Goal: Task Accomplishment & Management: Manage account settings

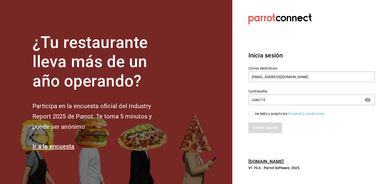
click at [252, 114] on input "He leído y acepto los Términos y condiciones." at bounding box center [250, 114] width 5 height 5
checkbox input "true"
click at [262, 125] on button "Iniciar sesión" at bounding box center [265, 127] width 34 height 11
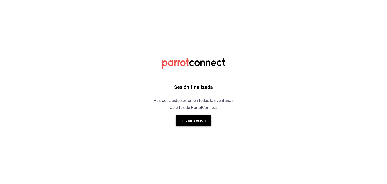
click at [199, 119] on button "Iniciar sesión" at bounding box center [193, 120] width 35 height 11
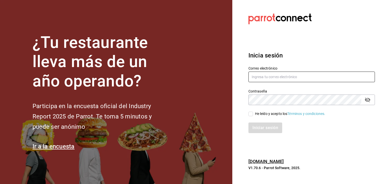
type input "Htjdelnoroeste@gmail.com"
click at [251, 113] on input "He leído y acepto los Términos y condiciones." at bounding box center [250, 114] width 5 height 5
checkbox input "true"
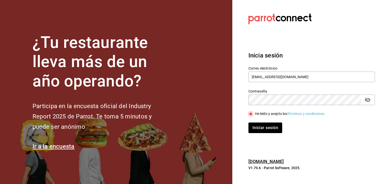
click at [259, 121] on div "Iniciar sesión" at bounding box center [308, 124] width 132 height 17
click at [261, 128] on button "Iniciar sesión" at bounding box center [265, 127] width 34 height 11
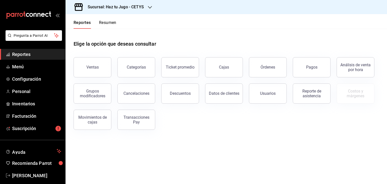
click at [147, 8] on div "Sucursal: Haz tu Jugo - CETYS" at bounding box center [112, 7] width 84 height 14
click at [40, 66] on div at bounding box center [193, 92] width 387 height 184
click at [40, 66] on span "Menú" at bounding box center [36, 66] width 49 height 7
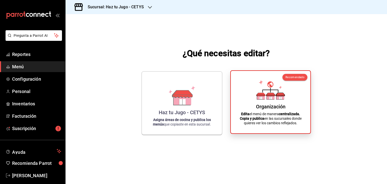
click at [250, 109] on div "Organización Edita el menú de manera centralizada. Copia y publica en las sucur…" at bounding box center [270, 102] width 67 height 54
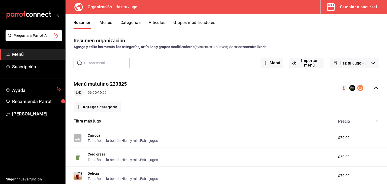
click at [373, 90] on icon "collapse-menu-row" at bounding box center [376, 88] width 6 height 6
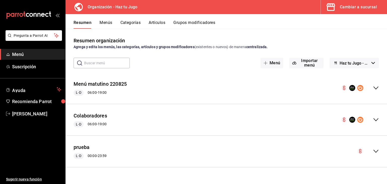
click at [93, 125] on div "L-D 06:00 - 19:00" at bounding box center [90, 124] width 33 height 6
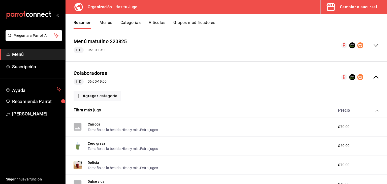
scroll to position [41, 0]
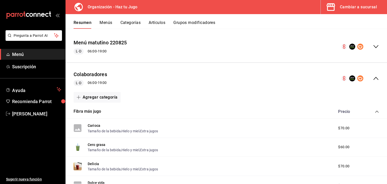
click at [373, 76] on icon "collapse-menu-row" at bounding box center [376, 78] width 6 height 6
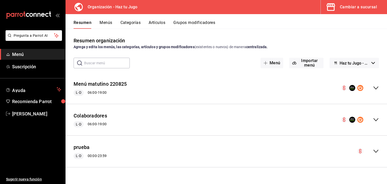
scroll to position [0, 0]
click at [368, 61] on span "Haz tu Jugo - Borrador" at bounding box center [355, 63] width 30 height 5
click at [368, 61] on div at bounding box center [193, 92] width 387 height 184
click at [375, 117] on icon "collapse-menu-row" at bounding box center [376, 120] width 6 height 6
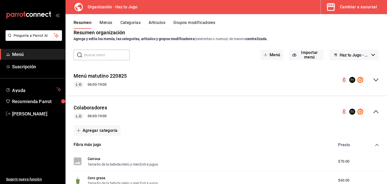
scroll to position [2, 0]
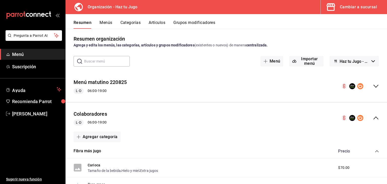
click at [105, 21] on button "Menús" at bounding box center [105, 24] width 13 height 9
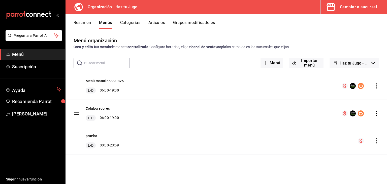
click at [114, 121] on div "Colaboradores L-D 06:00 - 19:00" at bounding box center [225, 113] width 321 height 27
click at [378, 114] on icon "actions" at bounding box center [376, 113] width 5 height 5
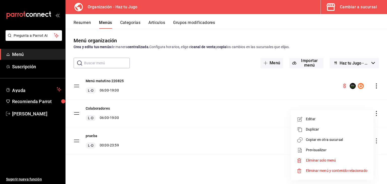
click at [268, 125] on div at bounding box center [193, 92] width 387 height 184
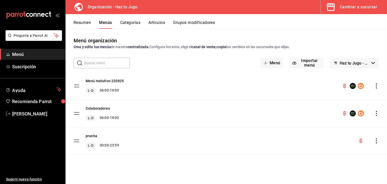
click at [377, 113] on icon "actions" at bounding box center [376, 113] width 5 height 5
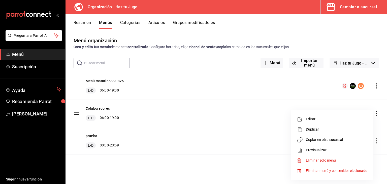
click at [322, 140] on span "Copiar en otra sucursal" at bounding box center [336, 139] width 61 height 5
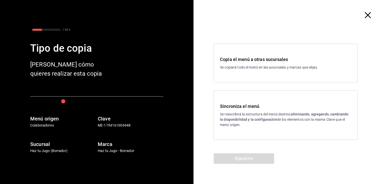
click at [266, 123] on p "Se reescribirá la estructura del menú destino; eliminando, agregando, cambiando…" at bounding box center [285, 120] width 131 height 16
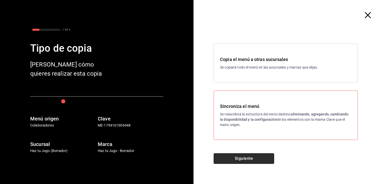
click at [249, 156] on button "Siguiente" at bounding box center [244, 158] width 60 height 11
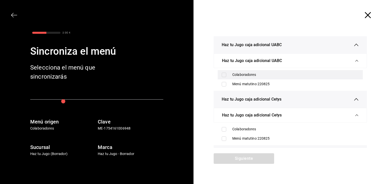
click at [223, 73] on input "checkbox" at bounding box center [224, 75] width 5 height 5
checkbox input "true"
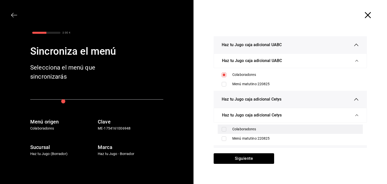
click at [222, 128] on input "checkbox" at bounding box center [224, 129] width 5 height 5
checkbox input "true"
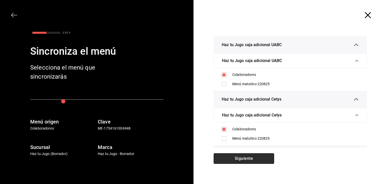
click at [233, 158] on button "Siguiente" at bounding box center [244, 158] width 60 height 11
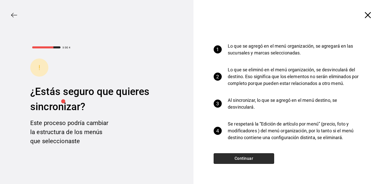
click at [244, 159] on button "Continuar" at bounding box center [244, 158] width 60 height 11
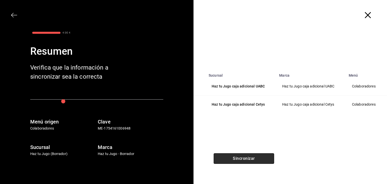
click at [252, 157] on button "Sincronizar" at bounding box center [244, 158] width 60 height 11
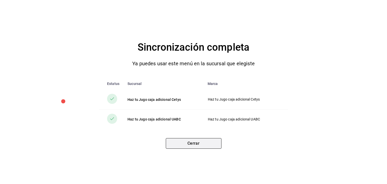
click at [193, 140] on button "Cerrar" at bounding box center [194, 143] width 56 height 11
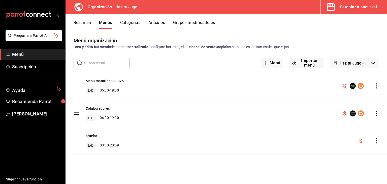
click at [183, 126] on div "Colaboradores L-D 06:00 - 19:00" at bounding box center [225, 113] width 321 height 27
click at [307, 115] on div "Colaboradores L-D 06:00 - 19:00" at bounding box center [225, 113] width 321 height 27
click at [103, 110] on button "Colaboradores" at bounding box center [98, 108] width 24 height 5
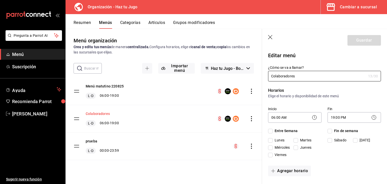
checkbox input "true"
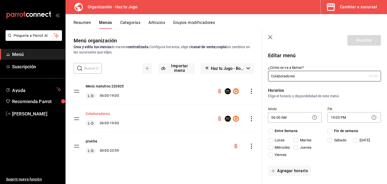
checkbox input "true"
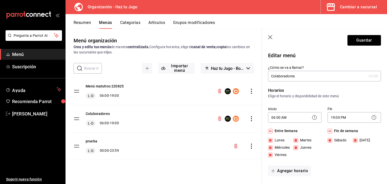
click at [168, 115] on div "Colaboradores L-D 06:00 - 19:00" at bounding box center [163, 118] width 196 height 27
click at [86, 23] on button "Resumen" at bounding box center [82, 24] width 17 height 9
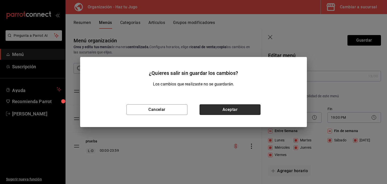
click at [221, 107] on button "Aceptar" at bounding box center [229, 109] width 61 height 11
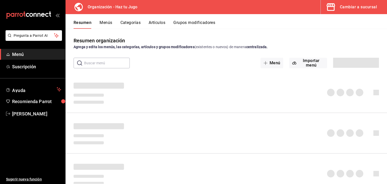
click at [132, 21] on button "Categorías" at bounding box center [130, 24] width 20 height 9
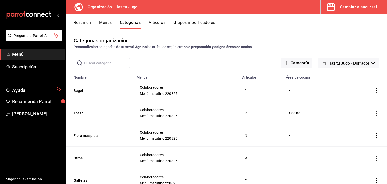
click at [105, 22] on button "Menús" at bounding box center [105, 24] width 13 height 9
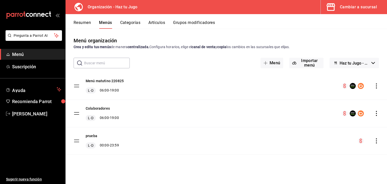
click at [89, 23] on button "Resumen" at bounding box center [82, 24] width 17 height 9
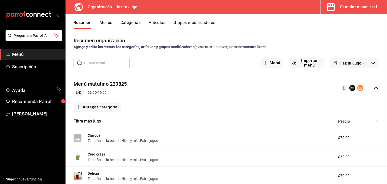
click at [109, 23] on button "Menús" at bounding box center [105, 24] width 13 height 9
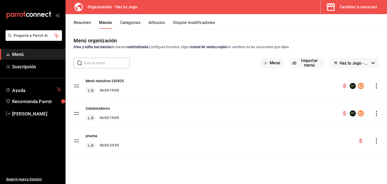
click at [364, 5] on div "Cambiar a sucursal" at bounding box center [358, 7] width 37 height 7
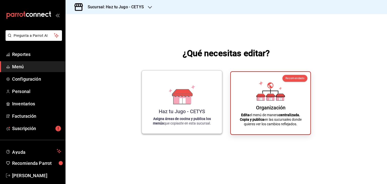
click at [185, 110] on div "Haz tu Jugo - CETYS" at bounding box center [182, 111] width 46 height 6
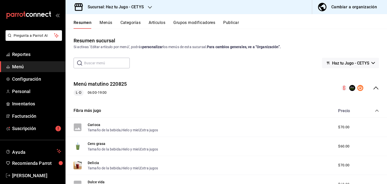
scroll to position [7, 0]
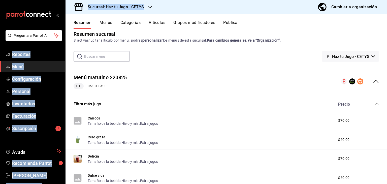
click at [104, 19] on div "Resumen Menús Categorías Artículos Grupos modificadores Publicar" at bounding box center [225, 21] width 321 height 15
click at [108, 22] on button "Menús" at bounding box center [105, 24] width 13 height 9
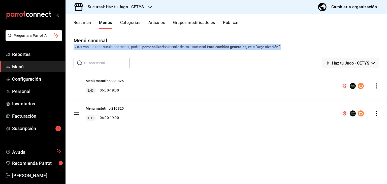
drag, startPoint x: 387, startPoint y: 43, endPoint x: 387, endPoint y: 47, distance: 3.3
click at [387, 47] on div "Menú sucursal Si activas ‘Editar artículo por menú’, podrás personalizar los me…" at bounding box center [225, 43] width 321 height 13
click at [352, 32] on div "Menú sucursal Si activas ‘Editar artículo por menú’, podrás personalizar los me…" at bounding box center [225, 106] width 321 height 155
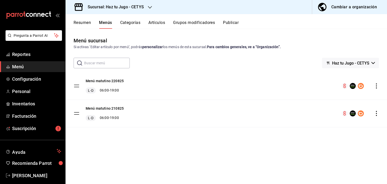
click at [131, 24] on button "Categorías" at bounding box center [130, 24] width 20 height 9
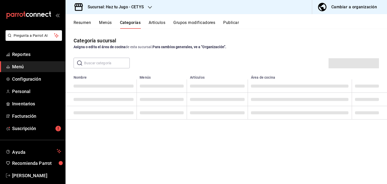
click at [101, 22] on button "Menús" at bounding box center [105, 24] width 13 height 9
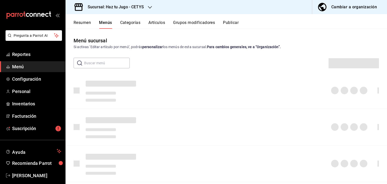
click at [147, 8] on div "Sucursal: Haz tu Jugo - CETYS" at bounding box center [112, 7] width 84 height 14
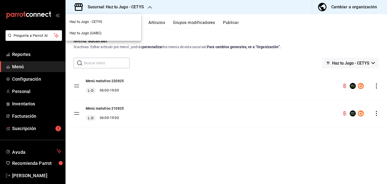
click at [108, 32] on div "Haz tu Jugo (UABC)" at bounding box center [103, 32] width 67 height 5
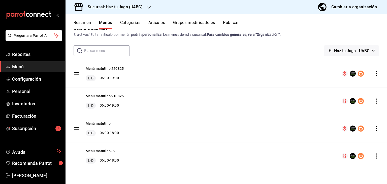
scroll to position [2, 0]
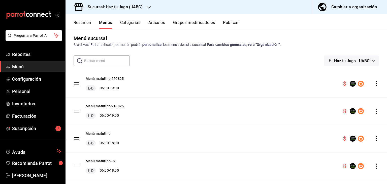
click at [374, 111] on icon "actions" at bounding box center [376, 111] width 5 height 5
click at [328, 132] on span "Eliminar menú y contenido relacionado" at bounding box center [332, 133] width 61 height 4
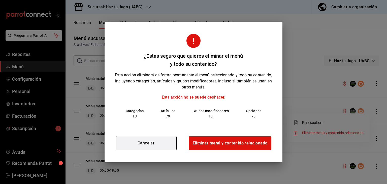
click at [161, 145] on button "Cancelar" at bounding box center [146, 143] width 61 height 14
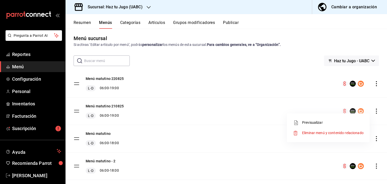
click at [372, 139] on div at bounding box center [193, 92] width 387 height 184
click at [374, 137] on icon "actions" at bounding box center [376, 138] width 5 height 5
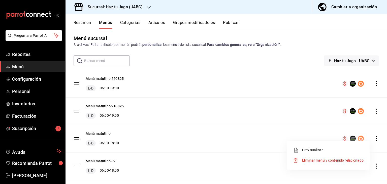
click at [330, 161] on span "Eliminar menú y contenido relacionado" at bounding box center [332, 160] width 61 height 4
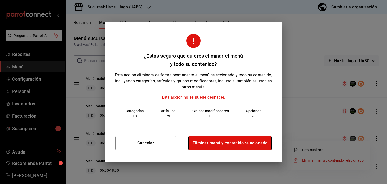
click at [206, 143] on button "Eliminar menú y contenido relacionado" at bounding box center [229, 143] width 83 height 14
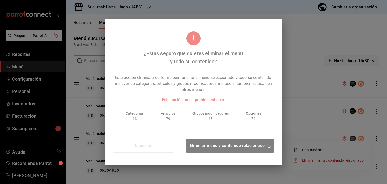
click at [319, 114] on div "¿Estas seguro que quieres eliminar el menú y todo su contenido? Esta acción eli…" at bounding box center [193, 92] width 387 height 184
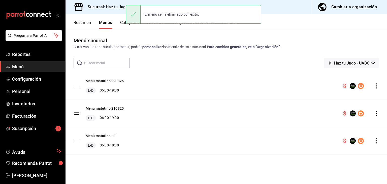
scroll to position [0, 0]
click at [376, 141] on icon "actions" at bounding box center [376, 140] width 5 height 5
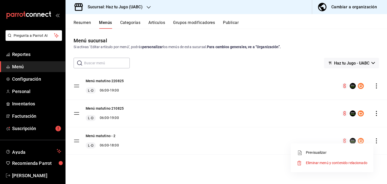
click at [306, 139] on div at bounding box center [193, 92] width 387 height 184
click at [128, 22] on button "Categorías" at bounding box center [130, 24] width 20 height 9
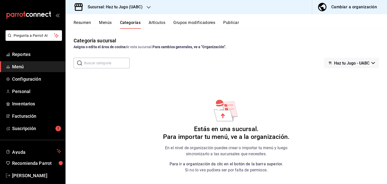
click at [109, 22] on button "Menús" at bounding box center [105, 24] width 13 height 9
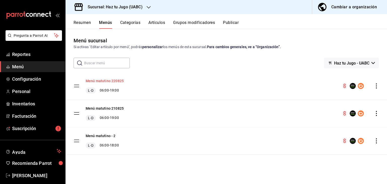
click at [118, 81] on button "Menú matutino 220825" at bounding box center [105, 80] width 38 height 5
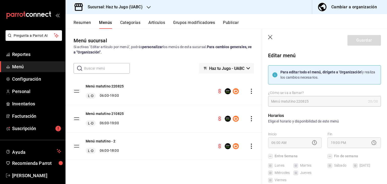
click at [132, 22] on button "Categorías" at bounding box center [130, 24] width 20 height 9
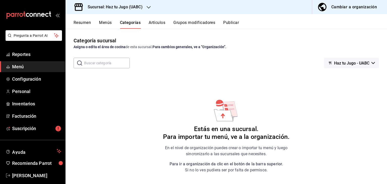
click at [160, 22] on button "Artículos" at bounding box center [157, 24] width 17 height 9
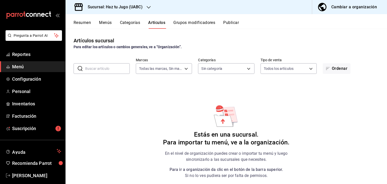
type input "1d6454d9-ca75-4cda-ad57-8c82b4b1cdb3"
click at [159, 25] on button "Artículos" at bounding box center [156, 24] width 17 height 9
click at [129, 20] on button "Categorías" at bounding box center [130, 24] width 20 height 9
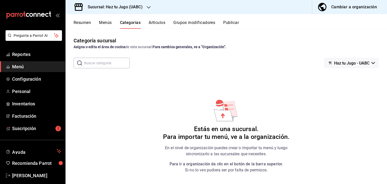
click at [104, 22] on button "Menús" at bounding box center [105, 24] width 13 height 9
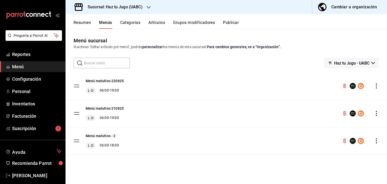
click at [376, 140] on icon "actions" at bounding box center [376, 140] width 1 height 5
click at [314, 165] on span "Eliminar menú y contenido relacionado" at bounding box center [336, 162] width 61 height 5
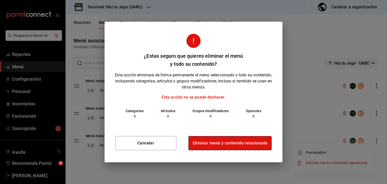
click at [233, 140] on button "Eliminar menú y contenido relacionado" at bounding box center [229, 143] width 83 height 14
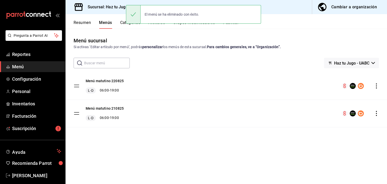
click at [377, 114] on icon "actions" at bounding box center [376, 113] width 5 height 5
click at [327, 133] on span "Eliminar menú y contenido relacionado" at bounding box center [336, 135] width 61 height 4
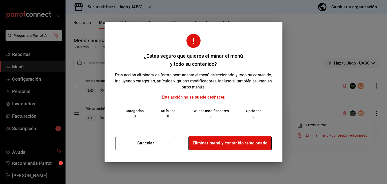
click at [230, 143] on button "Eliminar menú y contenido relacionado" at bounding box center [229, 143] width 83 height 14
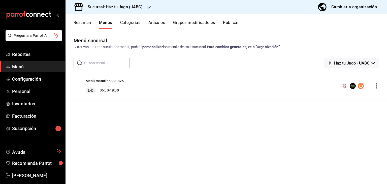
click at [343, 4] on div "Cambiar a organización" at bounding box center [354, 7] width 46 height 7
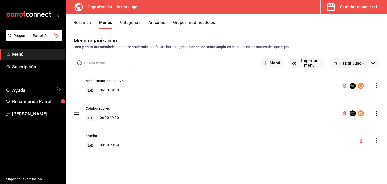
click at [377, 85] on icon "actions" at bounding box center [376, 85] width 5 height 5
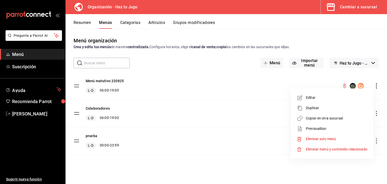
click at [317, 114] on li "Copiar en otra sucursal" at bounding box center [332, 118] width 79 height 10
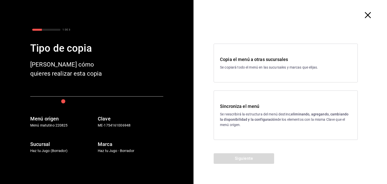
click at [243, 114] on p "Se reescribirá la estructura del menú destino; eliminando, agregando, cambiando…" at bounding box center [285, 120] width 131 height 16
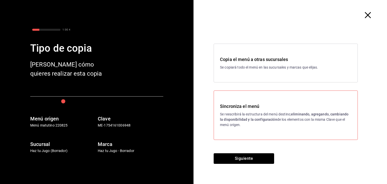
click at [257, 66] on p "Se copiará todo el menú en las sucursales y marcas que elijas." at bounding box center [285, 67] width 131 height 5
click at [245, 157] on button "Siguiente" at bounding box center [244, 158] width 60 height 11
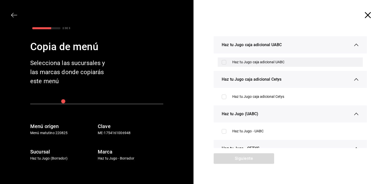
click at [222, 61] on input "checkbox" at bounding box center [224, 62] width 5 height 5
checkbox input "true"
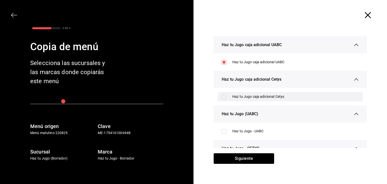
click at [223, 96] on input "checkbox" at bounding box center [224, 96] width 5 height 5
checkbox input "true"
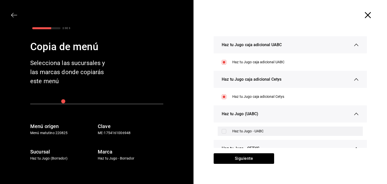
click at [226, 131] on label at bounding box center [225, 131] width 7 height 5
click at [226, 131] on input "checkbox" at bounding box center [224, 131] width 5 height 5
click at [222, 131] on input "checkbox" at bounding box center [224, 131] width 5 height 5
checkbox input "true"
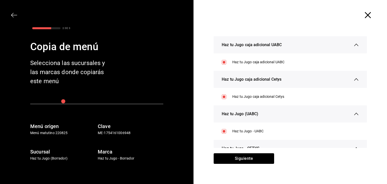
scroll to position [26, 0]
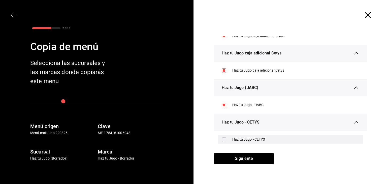
click at [222, 140] on input "checkbox" at bounding box center [224, 139] width 5 height 5
checkbox input "true"
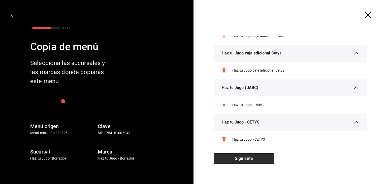
click at [240, 159] on button "Siguiente" at bounding box center [244, 158] width 60 height 11
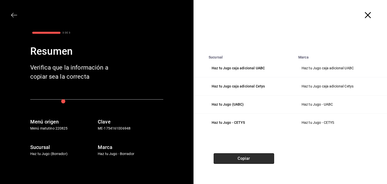
click at [256, 157] on button "Copiar" at bounding box center [244, 158] width 60 height 11
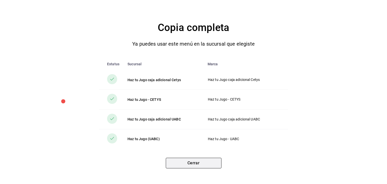
click at [197, 162] on button "Cerrar" at bounding box center [194, 163] width 56 height 11
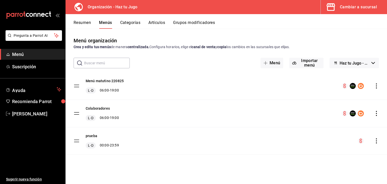
click at [375, 112] on icon "actions" at bounding box center [376, 113] width 5 height 5
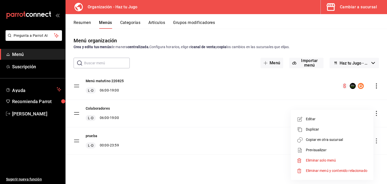
click at [314, 140] on span "Copiar en otra sucursal" at bounding box center [336, 139] width 61 height 5
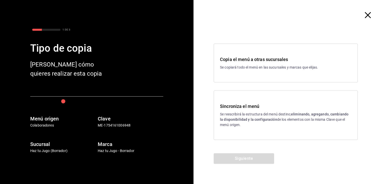
click at [234, 68] on p "Se copiará todo el menú en las sucursales y marcas que elijas." at bounding box center [285, 67] width 131 height 5
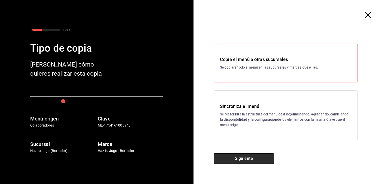
click at [242, 157] on button "Siguiente" at bounding box center [244, 158] width 60 height 11
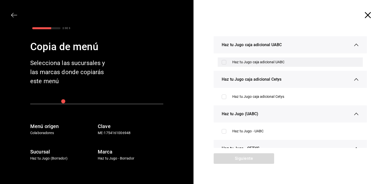
click at [222, 63] on input "checkbox" at bounding box center [224, 62] width 5 height 5
checkbox input "true"
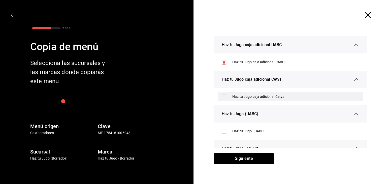
click at [222, 95] on input "checkbox" at bounding box center [224, 96] width 5 height 5
checkbox input "true"
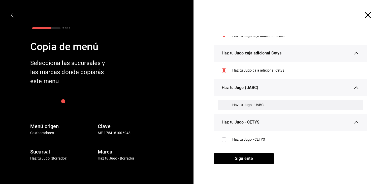
click at [223, 105] on input "checkbox" at bounding box center [224, 105] width 5 height 5
checkbox input "true"
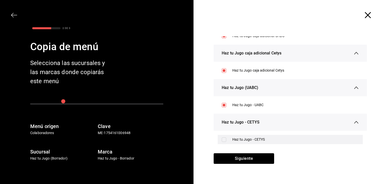
click at [222, 140] on input "checkbox" at bounding box center [224, 139] width 5 height 5
checkbox input "true"
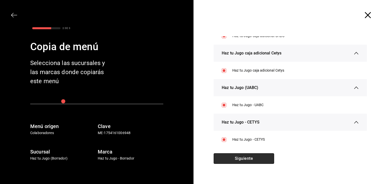
click at [243, 159] on button "Siguiente" at bounding box center [244, 158] width 60 height 11
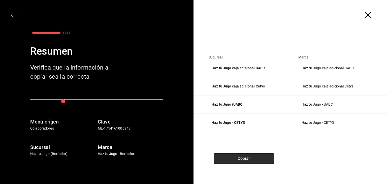
click at [246, 156] on button "Copiar" at bounding box center [244, 158] width 60 height 11
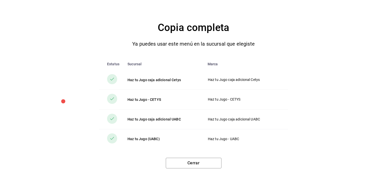
click at [300, 119] on div "Estatus Sucursal Marca Haz tu Jugo caja adicional Cetys Haz tu Jugo caja adicio…" at bounding box center [193, 105] width 367 height 95
click at [206, 158] on button "Cerrar" at bounding box center [194, 163] width 56 height 11
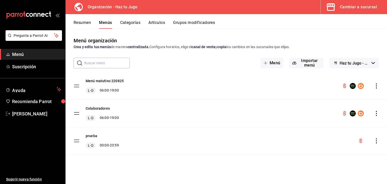
click at [366, 3] on button "Cambiar a sucursal" at bounding box center [352, 7] width 62 height 14
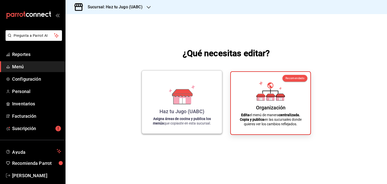
click at [189, 105] on div "Haz tu Jugo (UABC) Asigna áreas de cocina y publica los menús que copiaste en e…" at bounding box center [182, 102] width 68 height 55
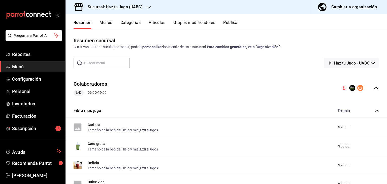
click at [110, 25] on button "Menús" at bounding box center [105, 24] width 13 height 9
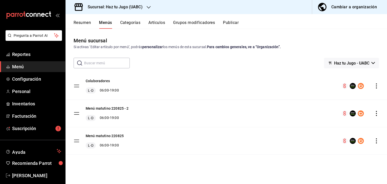
drag, startPoint x: 377, startPoint y: 112, endPoint x: 376, endPoint y: 81, distance: 31.0
click at [376, 81] on tbody "Colaboradores L-D 06:00 - 19:00 Menú matutino 220825 - 2 L-D 06:00 - 19:00 Menú…" at bounding box center [225, 113] width 321 height 82
drag, startPoint x: 75, startPoint y: 112, endPoint x: 76, endPoint y: 83, distance: 29.0
click at [76, 83] on tbody "Colaboradores L-D 06:00 - 19:00 Menú matutino 220825 - 2 L-D 06:00 - 19:00 Menú…" at bounding box center [225, 113] width 321 height 82
drag, startPoint x: 76, startPoint y: 139, endPoint x: 76, endPoint y: 81, distance: 57.7
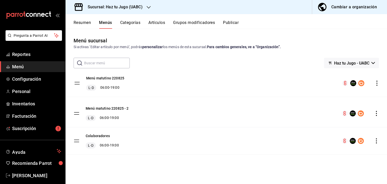
click at [76, 81] on tbody "Menú matutino 220825 - 2 L-D 06:00 - 19:00 Colaboradores L-D 06:00 - 19:00 Menú…" at bounding box center [225, 113] width 321 height 82
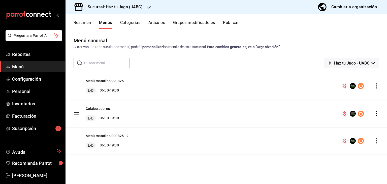
drag, startPoint x: 76, startPoint y: 141, endPoint x: 76, endPoint y: 108, distance: 32.7
click at [76, 108] on tbody "Menú matutino 220825 L-D 06:00 - 19:00 Menú matutino 220825 - 2 L-D 06:00 - 19:…" at bounding box center [225, 113] width 321 height 82
click at [133, 25] on button "Categorías" at bounding box center [130, 24] width 20 height 9
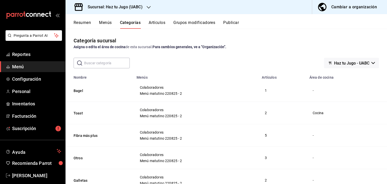
click at [155, 86] on span "Colaboradores" at bounding box center [196, 88] width 113 height 4
click at [153, 95] on span "Menú matutino 220825 - 2" at bounding box center [196, 94] width 113 height 4
click at [104, 19] on div "Resumen Menús Categorías Artículos Grupos modificadores Publicar" at bounding box center [225, 21] width 321 height 15
click at [104, 24] on button "Menús" at bounding box center [105, 24] width 13 height 9
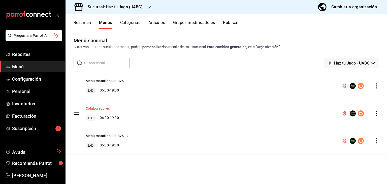
click at [105, 108] on button "Colaboradores" at bounding box center [98, 108] width 24 height 5
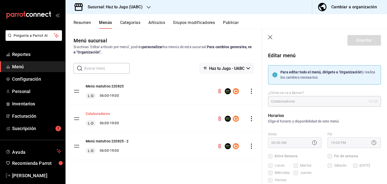
checkbox input "true"
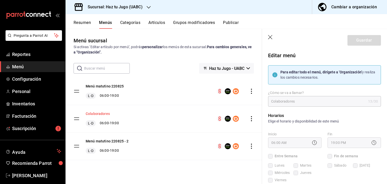
checkbox input "true"
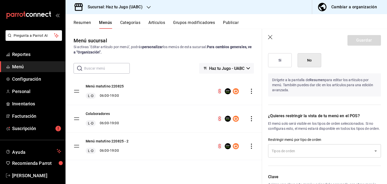
scroll to position [511, 0]
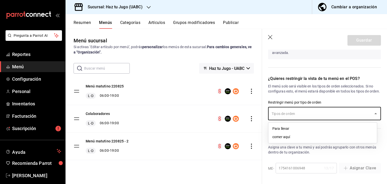
click at [332, 115] on input "text" at bounding box center [320, 113] width 101 height 9
click at [289, 129] on li "Para llevar" at bounding box center [322, 128] width 109 height 8
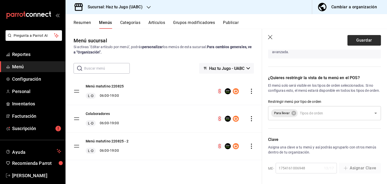
drag, startPoint x: 359, startPoint y: 31, endPoint x: 361, endPoint y: 40, distance: 8.9
click at [361, 40] on header "Guardar" at bounding box center [324, 39] width 125 height 21
click at [361, 40] on button "Guardar" at bounding box center [363, 40] width 33 height 11
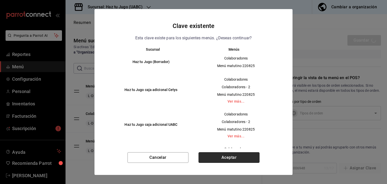
click at [220, 158] on button "Aceptar" at bounding box center [228, 157] width 61 height 11
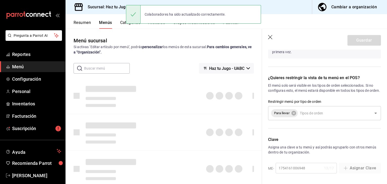
checkbox input "false"
type input "1758225988632"
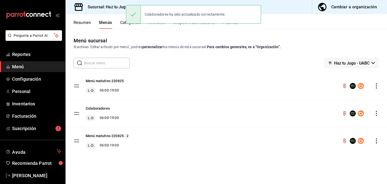
click at [377, 86] on icon "actions" at bounding box center [376, 85] width 5 height 5
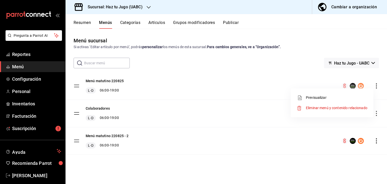
click at [113, 80] on div at bounding box center [193, 92] width 387 height 184
click at [113, 80] on button "Menú matutino 220825" at bounding box center [105, 80] width 38 height 5
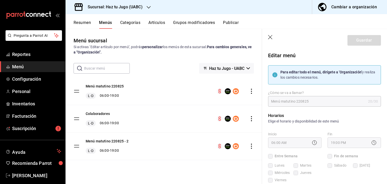
checkbox input "true"
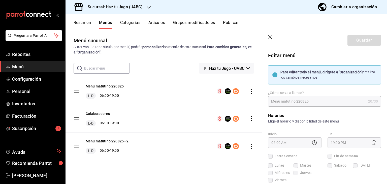
checkbox input "true"
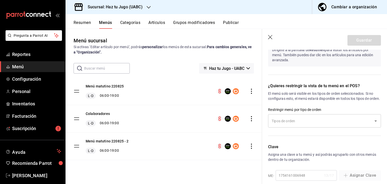
scroll to position [341, 0]
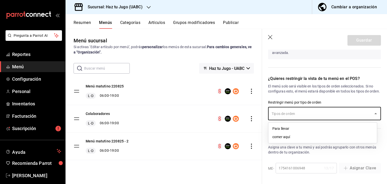
click at [354, 112] on input "text" at bounding box center [320, 113] width 101 height 9
click at [281, 130] on li "Para llevar" at bounding box center [322, 128] width 109 height 8
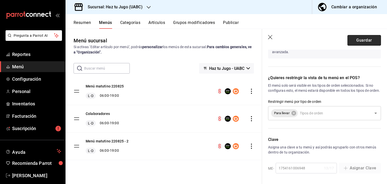
click at [372, 43] on button "Guardar" at bounding box center [363, 40] width 33 height 11
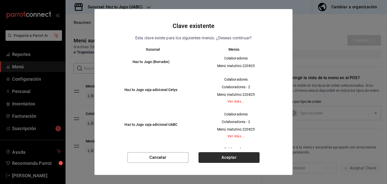
click at [232, 157] on button "Aceptar" at bounding box center [228, 157] width 61 height 11
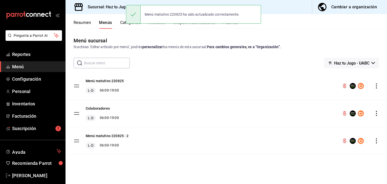
click at [122, 23] on button "Categorías" at bounding box center [130, 24] width 20 height 9
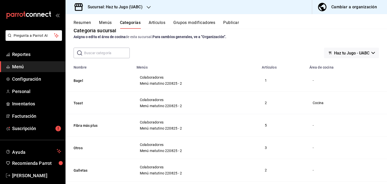
scroll to position [9, 0]
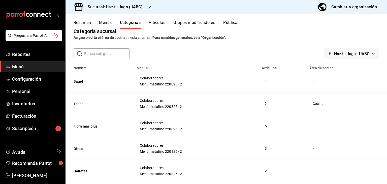
click at [155, 20] on button "Artículos" at bounding box center [157, 24] width 17 height 9
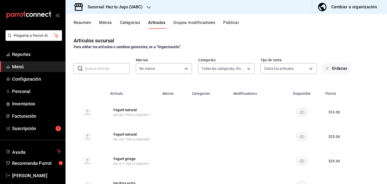
type input "f8a2d623-706e-4067-8329-9cf0dbe19378,529e35be-c348-49ac-996a-aa7e8b8e42b1,9ed04…"
type input "1d6454d9-ca75-4cda-ad57-8c82b4b1cdb3"
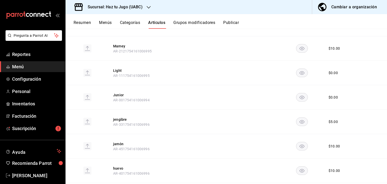
scroll to position [808, 0]
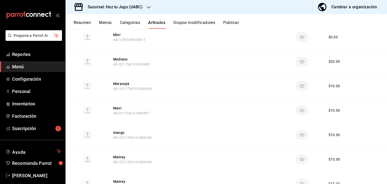
click at [85, 23] on button "Resumen" at bounding box center [82, 24] width 17 height 9
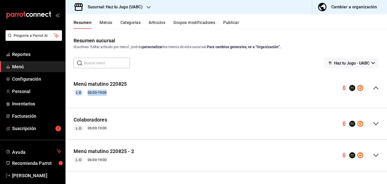
drag, startPoint x: 387, startPoint y: 54, endPoint x: 387, endPoint y: 77, distance: 22.9
click at [387, 77] on div "Resumen sucursal Si activas ‘Editar artículo por menú’, podrás personalizar los…" at bounding box center [225, 110] width 321 height 147
click at [375, 86] on icon "collapse-menu-row" at bounding box center [376, 88] width 6 height 6
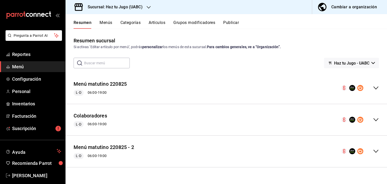
click at [379, 84] on div "Menú matutino 220825 L-D 06:00 - 19:00" at bounding box center [225, 87] width 321 height 23
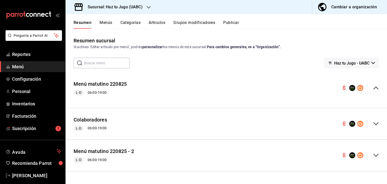
click at [376, 122] on icon "collapse-menu-row" at bounding box center [376, 124] width 6 height 6
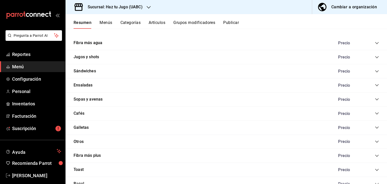
scroll to position [704, 0]
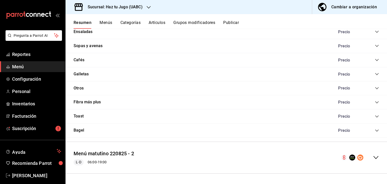
click at [373, 158] on icon "collapse-menu-row" at bounding box center [376, 157] width 6 height 6
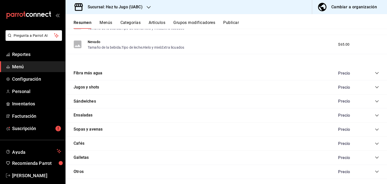
scroll to position [0, 0]
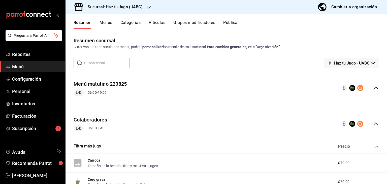
click at [373, 87] on icon "collapse-menu-row" at bounding box center [375, 87] width 5 height 3
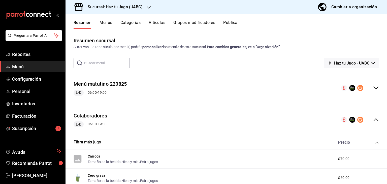
click at [373, 118] on icon "collapse-menu-row" at bounding box center [376, 120] width 6 height 6
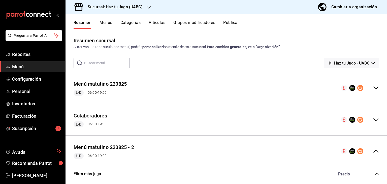
click at [373, 151] on icon "collapse-menu-row" at bounding box center [376, 151] width 6 height 6
drag, startPoint x: 106, startPoint y: 146, endPoint x: 103, endPoint y: 84, distance: 62.3
click at [103, 84] on div "Menú matutino 220825 L-D 06:00 - 19:00 Colaboradores L-D 06:00 - 19:00 Fibra má…" at bounding box center [225, 124] width 321 height 105
click at [105, 22] on button "Menús" at bounding box center [105, 24] width 13 height 9
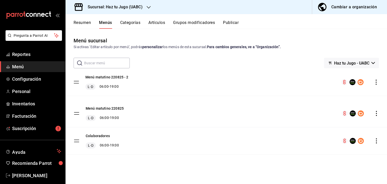
drag, startPoint x: 76, startPoint y: 140, endPoint x: 74, endPoint y: 82, distance: 57.4
click at [74, 82] on tbody "Menú matutino 220825 L-D 06:00 - 19:00 Colaboradores L-D 06:00 - 19:00 Menú mat…" at bounding box center [225, 113] width 321 height 82
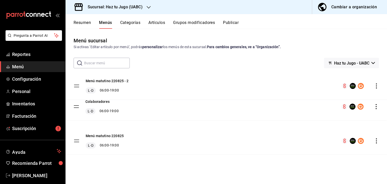
drag, startPoint x: 78, startPoint y: 142, endPoint x: 77, endPoint y: 108, distance: 34.3
click at [77, 108] on tbody "Menú matutino 220825 - 2 L-D 06:00 - 19:00 Menú matutino 220825 L-D 06:00 - 19:…" at bounding box center [225, 113] width 321 height 82
click at [148, 6] on icon "button" at bounding box center [149, 7] width 4 height 4
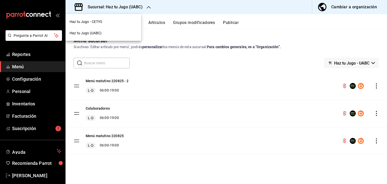
click at [104, 20] on div "Haz tu Jugo - CETYS" at bounding box center [103, 21] width 67 height 5
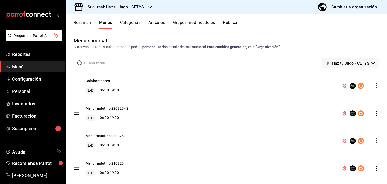
scroll to position [12, 0]
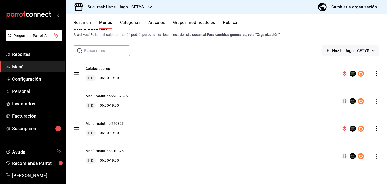
click at [76, 101] on tbody "Colaboradores L-D 06:00 - 19:00 Menú matutino 220825 - 2 L-D 06:00 - 19:00 Menú…" at bounding box center [225, 115] width 321 height 110
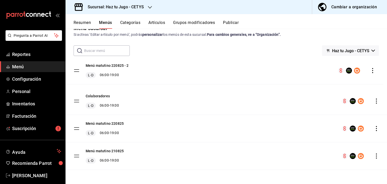
drag, startPoint x: 77, startPoint y: 100, endPoint x: 77, endPoint y: 69, distance: 31.2
click at [77, 69] on tbody "Colaboradores L-D 06:00 - 19:00 Menú matutino 220825 - 2 L-D 06:00 - 19:00 Menú…" at bounding box center [225, 115] width 321 height 110
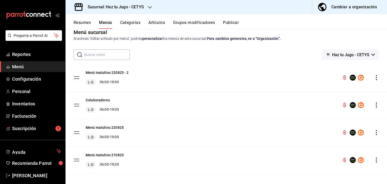
scroll to position [8, 0]
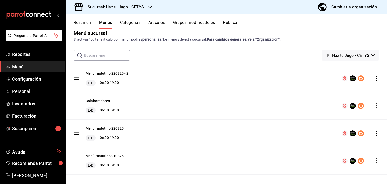
click at [79, 24] on button "Resumen" at bounding box center [82, 24] width 17 height 9
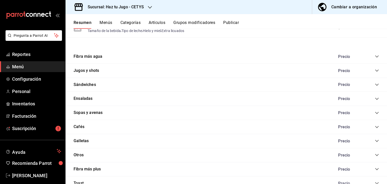
scroll to position [602, 0]
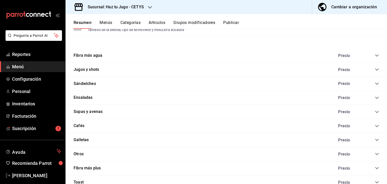
click at [375, 55] on icon "collapse-category-row" at bounding box center [377, 55] width 4 height 4
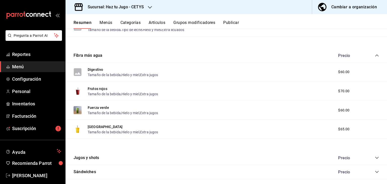
click at [342, 70] on span "$60.00" at bounding box center [343, 71] width 11 height 5
click at [341, 74] on span "$60.00" at bounding box center [343, 71] width 11 height 5
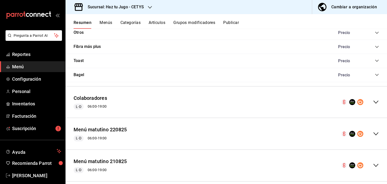
scroll to position [820, 0]
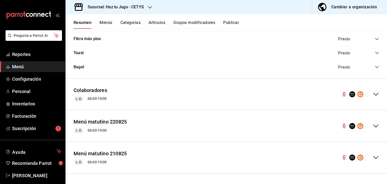
click at [374, 96] on icon "collapse-menu-row" at bounding box center [376, 94] width 6 height 6
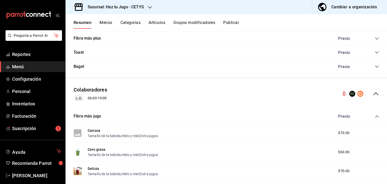
click at [126, 20] on button "Categorías" at bounding box center [130, 24] width 20 height 9
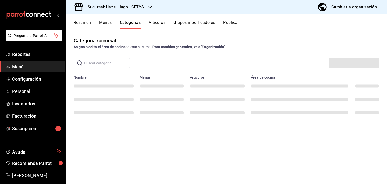
click at [157, 23] on button "Artículos" at bounding box center [157, 24] width 17 height 9
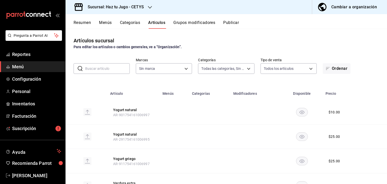
type input "00c53e79-dc2d-47c5-961f-a7350a1d6531,35aeb9f2-3a9c-40db-8bd7-db15457d59ae,f486c…"
type input "f4de100d-6ef7-4b7e-9817-1d1b868e1466"
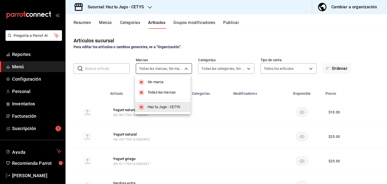
click at [164, 68] on body "Pregunta a Parrot AI Reportes Menú Configuración Personal Inventarios Facturaci…" at bounding box center [193, 92] width 387 height 184
click at [164, 69] on div at bounding box center [193, 92] width 387 height 184
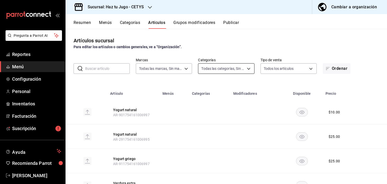
click at [204, 67] on body "Pregunta a Parrot AI Reportes Menú Configuración Personal Inventarios Facturaci…" at bounding box center [193, 92] width 387 height 184
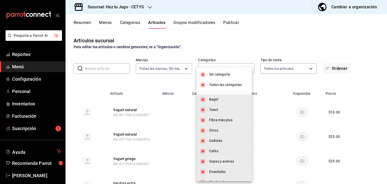
click at [203, 84] on input "checkbox" at bounding box center [202, 85] width 5 height 5
checkbox input "false"
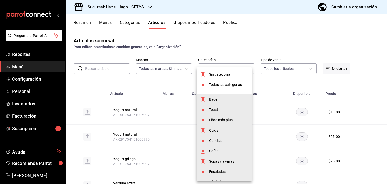
checkbox input "false"
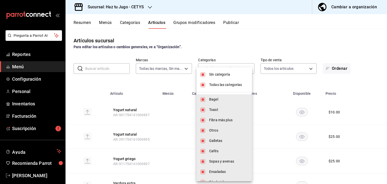
checkbox input "false"
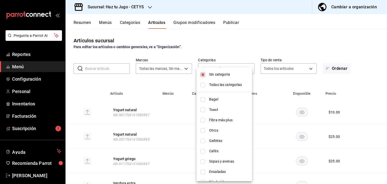
click at [203, 72] on input "checkbox" at bounding box center [202, 74] width 5 height 5
checkbox input "false"
click at [203, 119] on input "checkbox" at bounding box center [202, 120] width 5 height 5
checkbox input "true"
type input "f486cc26-6c3d-4f5a-b3f7-d1089dca0b39"
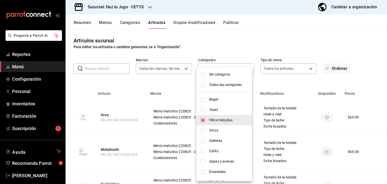
click at [353, 66] on div at bounding box center [193, 92] width 387 height 184
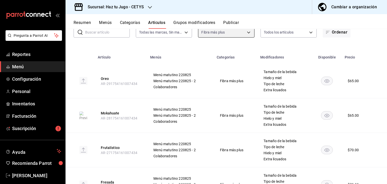
scroll to position [38, 0]
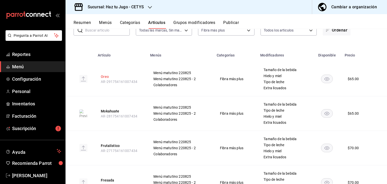
click at [104, 75] on button "Oreo" at bounding box center [121, 76] width 40 height 5
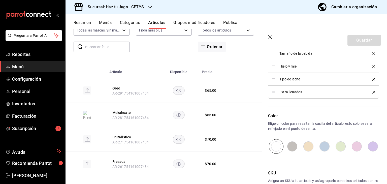
scroll to position [321, 0]
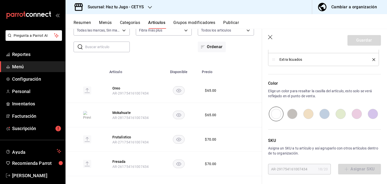
click at [271, 36] on icon "button" at bounding box center [270, 37] width 5 height 5
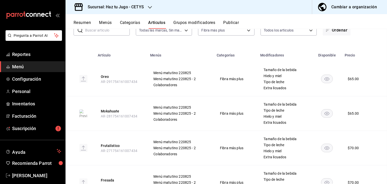
scroll to position [21, 0]
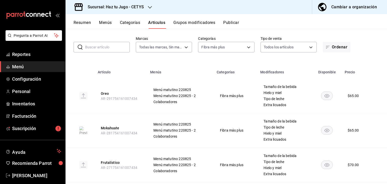
click at [194, 24] on button "Grupos modificadores" at bounding box center [194, 24] width 42 height 9
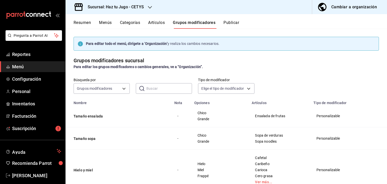
click at [161, 17] on div "Resumen Menús Categorías Artículos Grupos modificadores Publicar" at bounding box center [225, 21] width 321 height 15
click at [161, 24] on button "Artículos" at bounding box center [156, 24] width 17 height 9
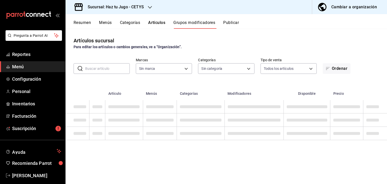
type input "f4de100d-6ef7-4b7e-9817-1d1b868e1466"
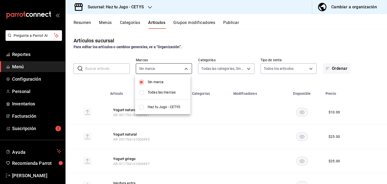
type input "00c53e79-dc2d-47c5-961f-a7350a1d6531,35aeb9f2-3a9c-40db-8bd7-db15457d59ae,f486c…"
click at [183, 69] on body "Pregunta a Parrot AI Reportes Menú Configuración Personal Inventarios Facturaci…" at bounding box center [193, 92] width 387 height 184
type input "f4de100d-6ef7-4b7e-9817-1d1b868e1466"
checkbox input "true"
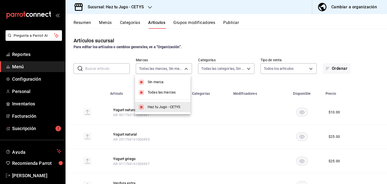
click at [184, 70] on div at bounding box center [193, 92] width 387 height 184
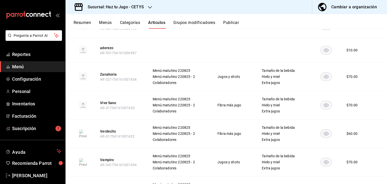
scroll to position [1793, 0]
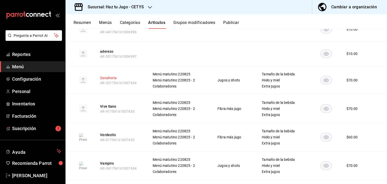
click at [108, 75] on button "Zanahoria" at bounding box center [120, 77] width 40 height 5
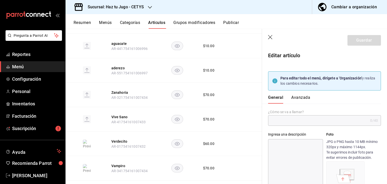
type input "Zanahoria"
type input "AR-321754161007434"
type input "$70.00"
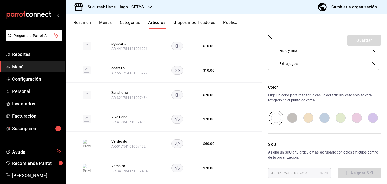
scroll to position [309, 0]
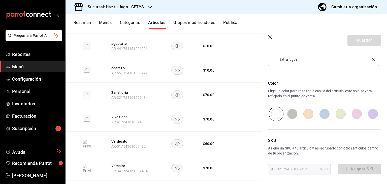
click at [269, 39] on icon "button" at bounding box center [270, 37] width 5 height 5
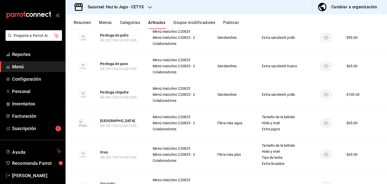
scroll to position [2387, 0]
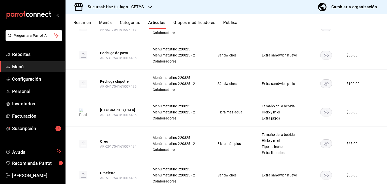
click at [132, 21] on button "Categorías" at bounding box center [130, 24] width 20 height 9
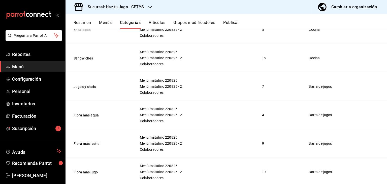
scroll to position [277, 0]
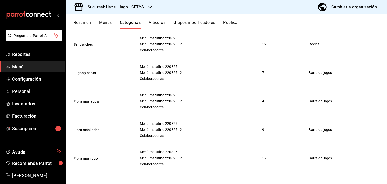
click at [148, 3] on div "Sucursal: Haz tu Jugo - CETYS" at bounding box center [112, 7] width 84 height 14
click at [116, 33] on div "Haz tu Jugo (UABC)" at bounding box center [103, 32] width 67 height 5
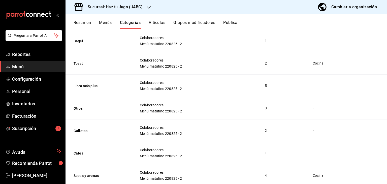
scroll to position [6, 0]
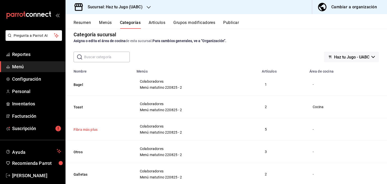
click at [83, 128] on button "Fibra más plus" at bounding box center [99, 129] width 50 height 5
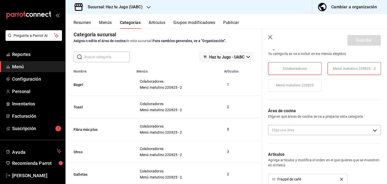
scroll to position [76, 0]
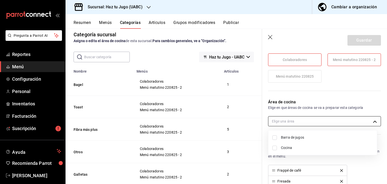
click at [320, 118] on body "Pregunta a Parrot AI Reportes Menú Configuración Personal Inventarios Facturaci…" at bounding box center [193, 92] width 387 height 184
click at [295, 137] on span "Barra de jugos" at bounding box center [327, 137] width 92 height 5
type input "e4a7ee07-0022-4a27-8dec-62c345d72446"
checkbox input "true"
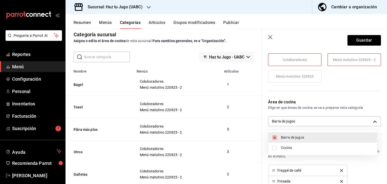
click at [372, 41] on div at bounding box center [193, 92] width 387 height 184
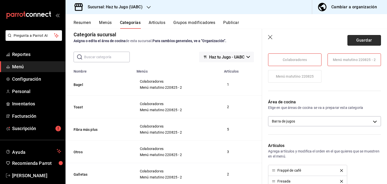
click at [359, 39] on button "Guardar" at bounding box center [363, 40] width 33 height 11
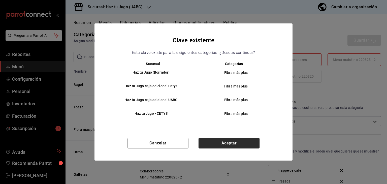
click at [229, 141] on button "Aceptar" at bounding box center [228, 143] width 61 height 11
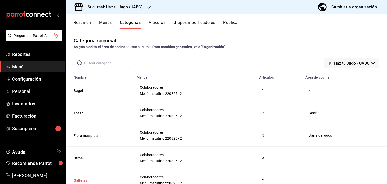
click at [81, 180] on button "Galletas" at bounding box center [99, 180] width 50 height 5
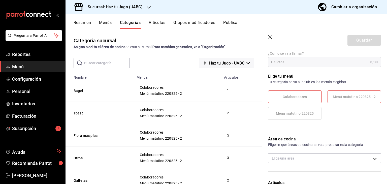
scroll to position [41, 0]
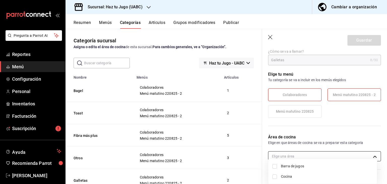
click at [304, 156] on body "Pregunta a Parrot AI Reportes Menú Configuración Personal Inventarios Facturaci…" at bounding box center [193, 92] width 387 height 184
click at [274, 178] on input "checkbox" at bounding box center [274, 176] width 5 height 5
checkbox input "true"
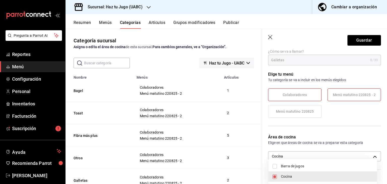
type input "ef289512-750d-4990-9a3b-92273ee8559d"
click at [360, 41] on div at bounding box center [193, 92] width 387 height 184
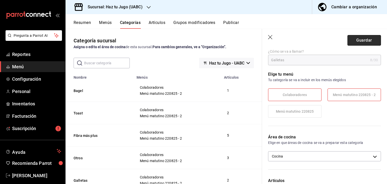
click at [365, 39] on button "Guardar" at bounding box center [363, 40] width 33 height 11
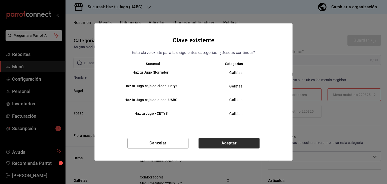
click at [240, 142] on button "Aceptar" at bounding box center [228, 143] width 61 height 11
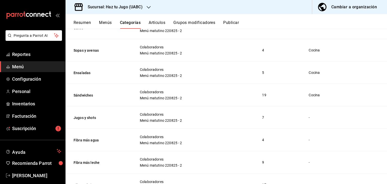
scroll to position [185, 0]
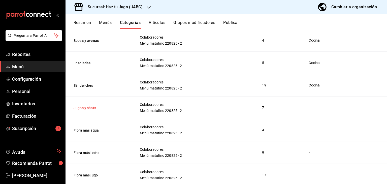
click at [87, 107] on button "Jugos y shots" at bounding box center [99, 107] width 50 height 5
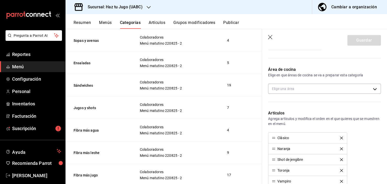
scroll to position [99, 0]
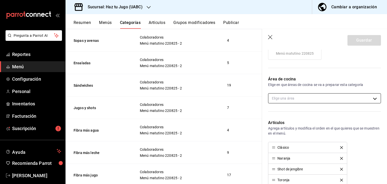
click at [356, 99] on body "Pregunta a Parrot AI Reportes Menú Configuración Personal Inventarios Facturaci…" at bounding box center [193, 92] width 387 height 184
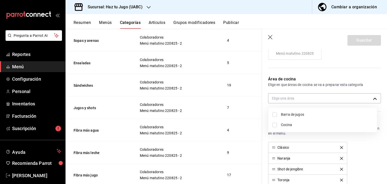
click at [333, 117] on li "Barra de jugos" at bounding box center [322, 114] width 109 height 10
type input "e4a7ee07-0022-4a27-8dec-62c345d72446"
checkbox input "true"
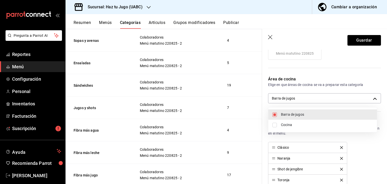
click at [361, 41] on div at bounding box center [193, 92] width 387 height 184
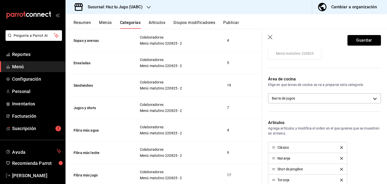
click at [361, 41] on button "Guardar" at bounding box center [363, 40] width 33 height 11
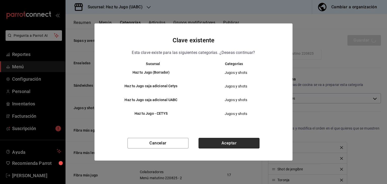
click at [236, 145] on button "Aceptar" at bounding box center [228, 143] width 61 height 11
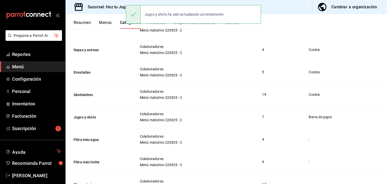
scroll to position [198, 0]
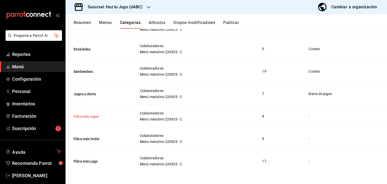
click at [90, 116] on button "Fibra más agua" at bounding box center [99, 116] width 50 height 5
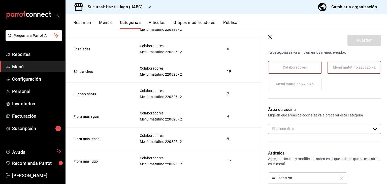
scroll to position [73, 0]
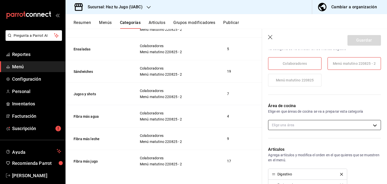
click at [331, 124] on body "Pregunta a Parrot AI Reportes Menú Configuración Personal Inventarios Facturaci…" at bounding box center [193, 92] width 387 height 184
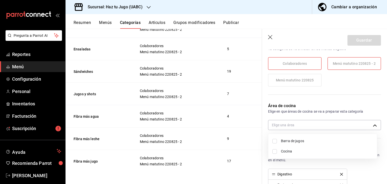
click at [298, 140] on span "Barra de jugos" at bounding box center [327, 140] width 92 height 5
type input "e4a7ee07-0022-4a27-8dec-62c345d72446"
checkbox input "true"
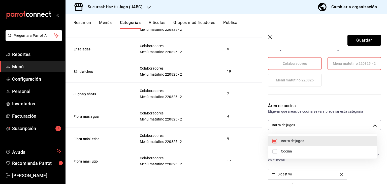
click at [362, 42] on div at bounding box center [193, 92] width 387 height 184
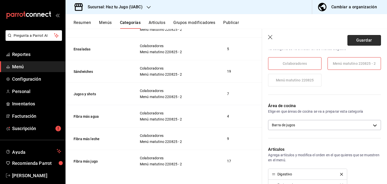
click at [362, 41] on button "Guardar" at bounding box center [363, 40] width 33 height 11
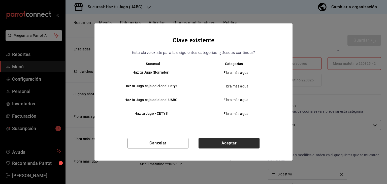
click at [244, 145] on button "Aceptar" at bounding box center [228, 143] width 61 height 11
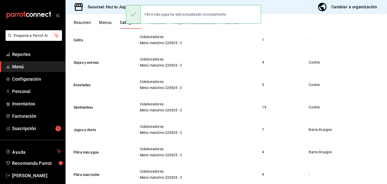
scroll to position [198, 0]
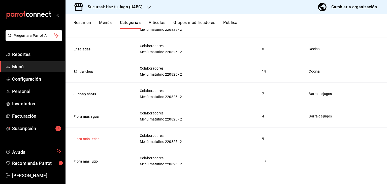
click at [96, 140] on button "Fibra más leche" at bounding box center [99, 138] width 50 height 5
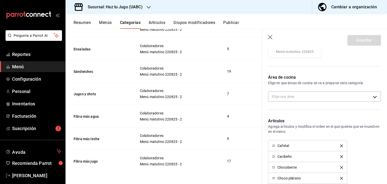
scroll to position [140, 0]
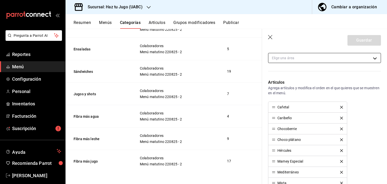
click at [314, 57] on body "Pregunta a Parrot AI Reportes Menú Configuración Personal Inventarios Facturaci…" at bounding box center [193, 92] width 387 height 184
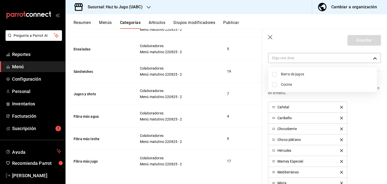
click at [302, 75] on span "Barra de jugos" at bounding box center [327, 74] width 92 height 5
type input "e4a7ee07-0022-4a27-8dec-62c345d72446"
checkbox input "true"
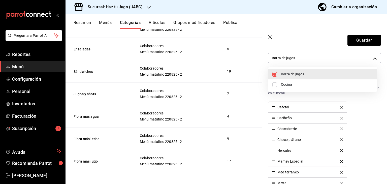
click at [353, 41] on div at bounding box center [193, 92] width 387 height 184
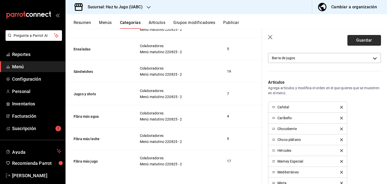
click at [366, 41] on button "Guardar" at bounding box center [363, 40] width 33 height 11
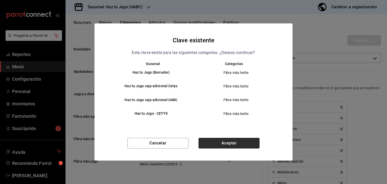
click at [222, 144] on button "Aceptar" at bounding box center [228, 143] width 61 height 11
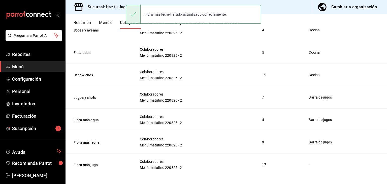
scroll to position [198, 0]
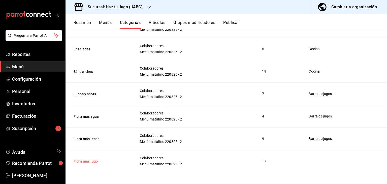
click at [90, 159] on button "Fibra más jugo" at bounding box center [99, 161] width 50 height 5
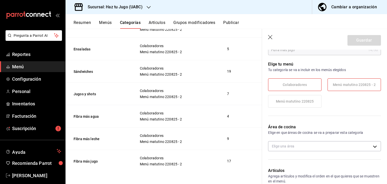
scroll to position [70, 0]
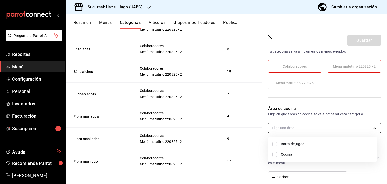
click at [315, 123] on body "Pregunta a Parrot AI Reportes Menú Configuración Personal Inventarios Facturaci…" at bounding box center [193, 92] width 387 height 184
click at [307, 141] on span "Barra de jugos" at bounding box center [327, 143] width 92 height 5
type input "e4a7ee07-0022-4a27-8dec-62c345d72446"
checkbox input "true"
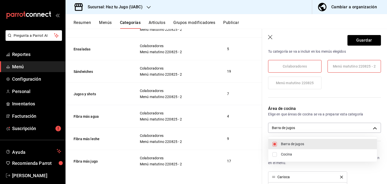
click at [365, 38] on div at bounding box center [193, 92] width 387 height 184
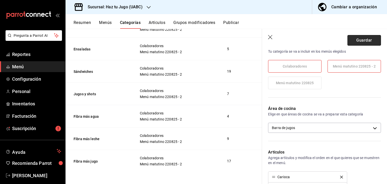
click at [364, 40] on button "Guardar" at bounding box center [363, 40] width 33 height 11
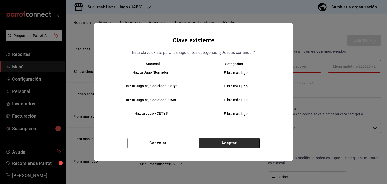
click at [232, 143] on button "Aceptar" at bounding box center [228, 143] width 61 height 11
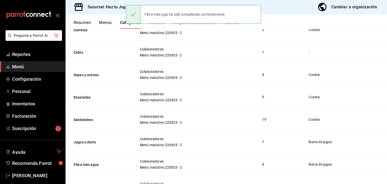
scroll to position [198, 0]
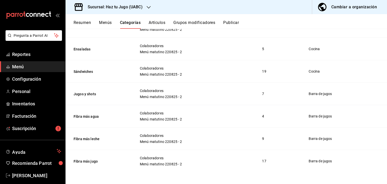
click at [342, 8] on div "Cambiar a organización" at bounding box center [354, 7] width 46 height 7
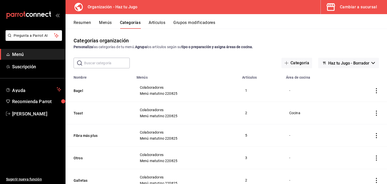
click at [360, 11] on button "Cambiar a sucursal" at bounding box center [352, 7] width 62 height 14
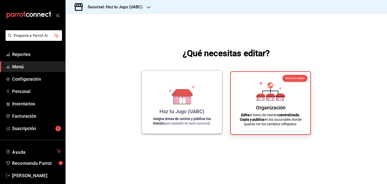
click at [193, 100] on icon at bounding box center [181, 95] width 29 height 20
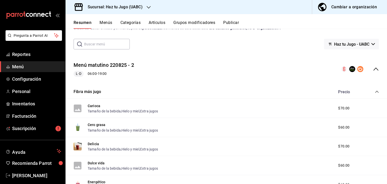
scroll to position [26, 0]
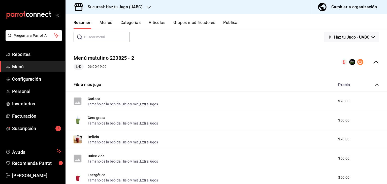
click at [104, 22] on button "Menús" at bounding box center [105, 24] width 13 height 9
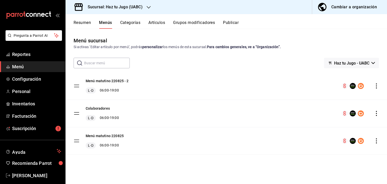
click at [378, 115] on icon "actions" at bounding box center [376, 113] width 5 height 5
click at [321, 134] on span "Eliminar menú y contenido relacionado" at bounding box center [336, 135] width 61 height 4
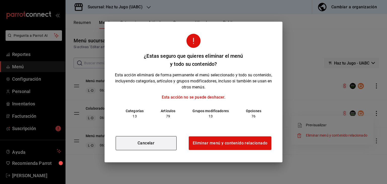
click at [151, 140] on button "Cancelar" at bounding box center [146, 143] width 61 height 14
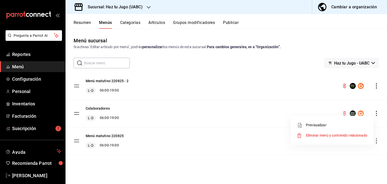
click at [352, 10] on div at bounding box center [193, 92] width 387 height 184
click at [352, 6] on div "Cambiar a organización" at bounding box center [354, 7] width 46 height 7
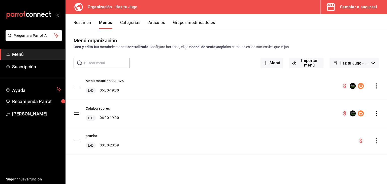
drag, startPoint x: 387, startPoint y: 67, endPoint x: 387, endPoint y: 72, distance: 5.0
click at [387, 72] on div "Menú organización Crea y edita tus menús de manera centralizada. Configura hora…" at bounding box center [225, 110] width 321 height 147
click at [100, 106] on button "Colaboradores" at bounding box center [98, 108] width 24 height 5
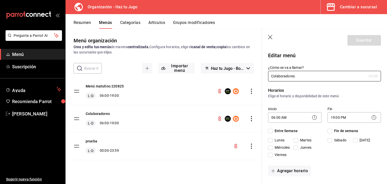
checkbox input "true"
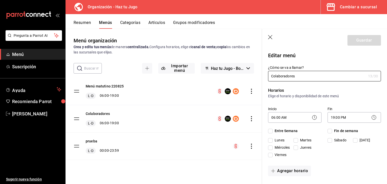
checkbox input "true"
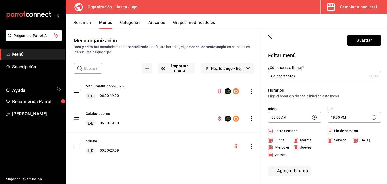
click at [270, 36] on icon "button" at bounding box center [270, 37] width 5 height 5
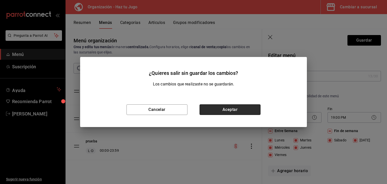
click at [232, 113] on button "Aceptar" at bounding box center [229, 109] width 61 height 11
checkbox input "false"
type input "1758226430604"
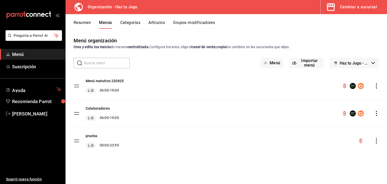
checkbox input "false"
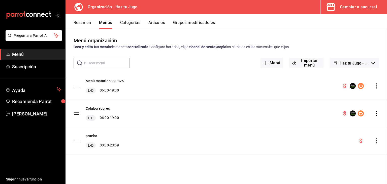
checkbox input "false"
click at [84, 22] on button "Resumen" at bounding box center [82, 24] width 17 height 9
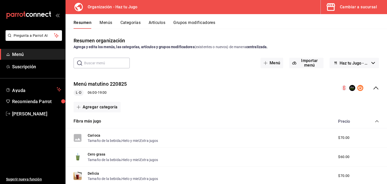
click at [133, 23] on button "Categorías" at bounding box center [130, 24] width 20 height 9
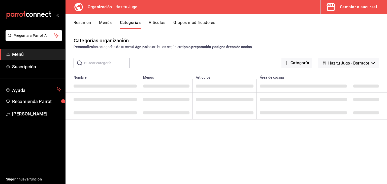
click at [85, 20] on button "Resumen" at bounding box center [82, 24] width 17 height 9
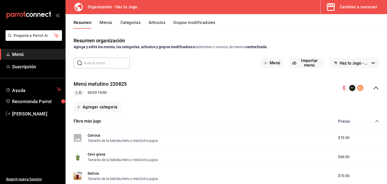
click at [357, 9] on div "Cambiar a sucursal" at bounding box center [358, 7] width 37 height 7
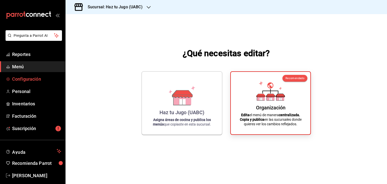
click at [27, 78] on span "Configuración" at bounding box center [36, 79] width 49 height 7
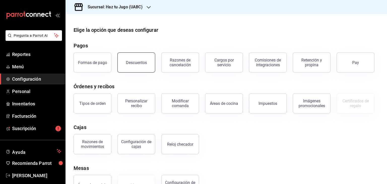
click at [134, 61] on div "Descuentos" at bounding box center [136, 62] width 21 height 5
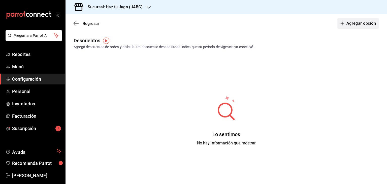
click at [367, 21] on button "Agregar opción" at bounding box center [358, 23] width 42 height 11
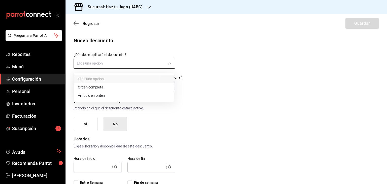
click at [125, 62] on body "Pregunta a Parrot AI Reportes Menú Configuración Personal Inventarios Facturaci…" at bounding box center [193, 92] width 387 height 184
click at [100, 93] on li "Artículo en orden" at bounding box center [124, 95] width 100 height 8
type input "ORDER_ITEM"
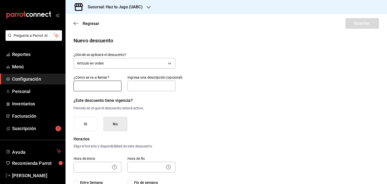
click at [100, 85] on input "text" at bounding box center [98, 86] width 48 height 11
type input "c"
type input "Colaboradores"
click at [133, 83] on input "text" at bounding box center [151, 86] width 48 height 11
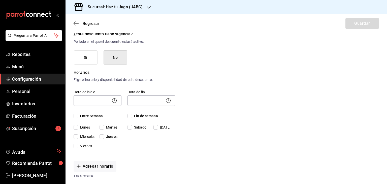
scroll to position [70, 0]
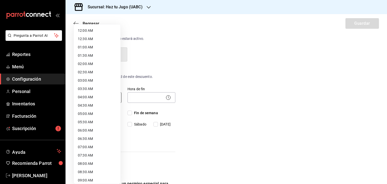
click at [94, 102] on body "Pregunta a Parrot AI Reportes Menú Configuración Personal Inventarios Facturaci…" at bounding box center [193, 92] width 387 height 184
click at [91, 131] on li "06:00 AM" at bounding box center [97, 130] width 47 height 8
type input "06:00"
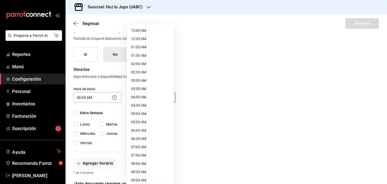
click at [145, 96] on body "Pregunta a Parrot AI Reportes Menú Configuración Personal Inventarios Facturaci…" at bounding box center [193, 92] width 387 height 184
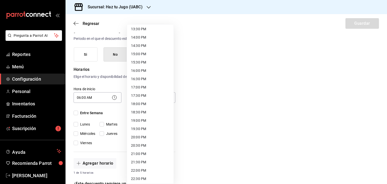
click at [150, 135] on li "20:00 PM" at bounding box center [150, 137] width 47 height 8
type input "20:00"
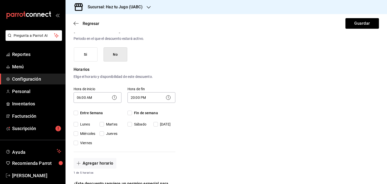
click at [75, 112] on input "Entre Semana" at bounding box center [76, 113] width 5 height 5
checkbox input "true"
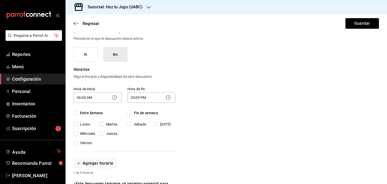
checkbox input "true"
click at [129, 112] on input "Fin de semana" at bounding box center [129, 113] width 5 height 5
checkbox input "true"
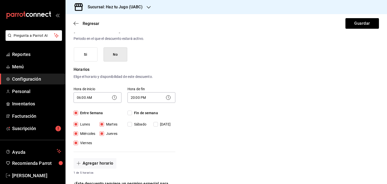
checkbox input "true"
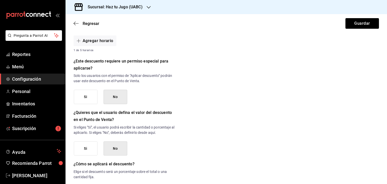
scroll to position [199, 0]
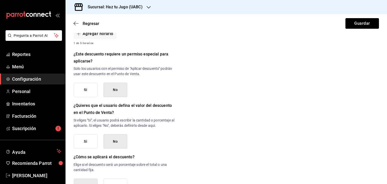
click at [88, 93] on button "Si" at bounding box center [86, 90] width 24 height 14
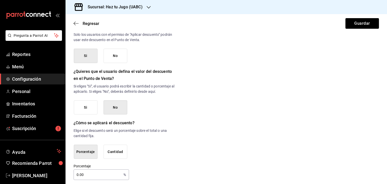
scroll to position [237, 0]
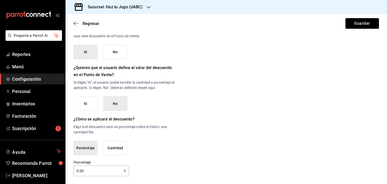
click at [91, 105] on button "Si" at bounding box center [86, 103] width 24 height 14
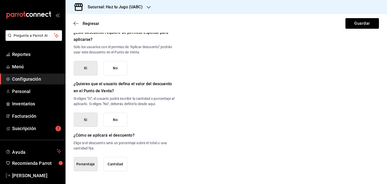
click at [118, 162] on button "Cantidad" at bounding box center [116, 164] width 24 height 14
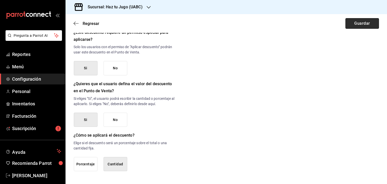
click at [363, 23] on button "Guardar" at bounding box center [361, 23] width 33 height 11
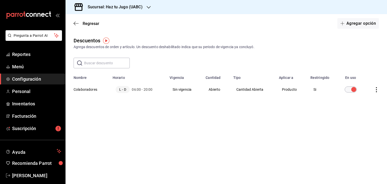
click at [377, 90] on icon "actions" at bounding box center [376, 89] width 1 height 5
click at [368, 59] on div at bounding box center [193, 92] width 387 height 184
click at [105, 40] on img "button" at bounding box center [106, 41] width 6 height 6
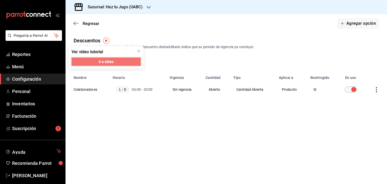
click at [113, 63] on span "Ir a video" at bounding box center [106, 61] width 15 height 5
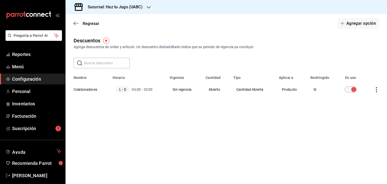
click at [375, 90] on icon "actions" at bounding box center [376, 89] width 5 height 5
click at [375, 90] on li "Eliminar" at bounding box center [357, 97] width 42 height 14
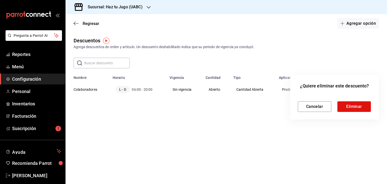
click at [87, 88] on div at bounding box center [193, 92] width 387 height 184
click at [94, 125] on div at bounding box center [193, 92] width 387 height 184
click at [316, 104] on button "Cancelar" at bounding box center [314, 106] width 33 height 11
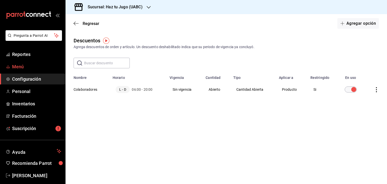
click at [29, 63] on span "Menú" at bounding box center [36, 66] width 49 height 7
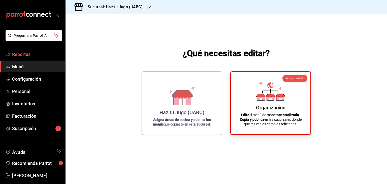
click at [36, 51] on span "Reportes" at bounding box center [36, 54] width 49 height 7
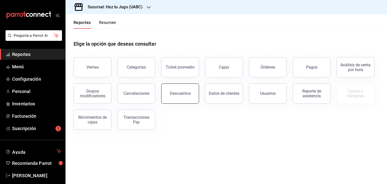
click at [180, 93] on div "Descuentos" at bounding box center [180, 93] width 21 height 5
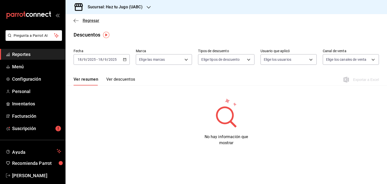
click at [78, 19] on icon "button" at bounding box center [76, 20] width 5 height 5
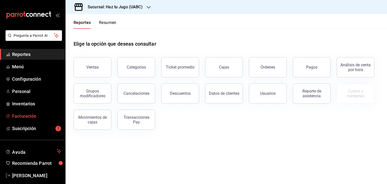
click at [26, 116] on span "Facturación" at bounding box center [36, 116] width 49 height 7
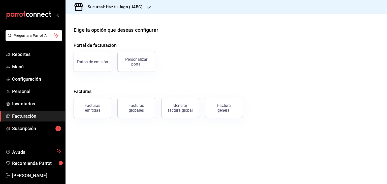
click at [148, 8] on icon "button" at bounding box center [149, 7] width 4 height 3
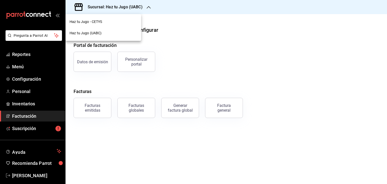
click at [103, 39] on div "Haz tu Jugo (UABC)" at bounding box center [103, 32] width 76 height 11
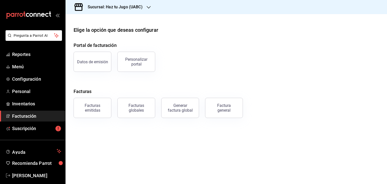
click at [143, 6] on div "Sucursal: Haz tu Jugo (UABC)" at bounding box center [111, 7] width 83 height 14
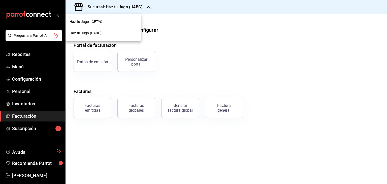
click at [120, 18] on div "Haz tu Jugo - CETYS" at bounding box center [103, 21] width 76 height 11
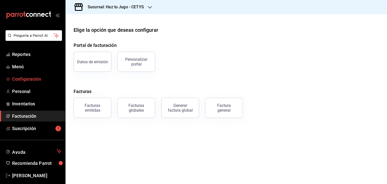
click at [28, 78] on span "Configuración" at bounding box center [36, 79] width 49 height 7
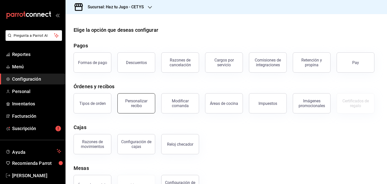
click at [142, 103] on div "Personalizar recibo" at bounding box center [136, 103] width 31 height 10
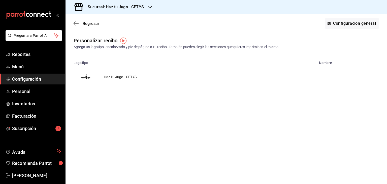
click at [130, 78] on td "Haz tu Jugo - CETYS" at bounding box center [120, 77] width 45 height 24
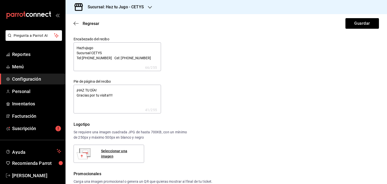
type textarea "x"
click at [77, 23] on icon "button" at bounding box center [76, 23] width 5 height 5
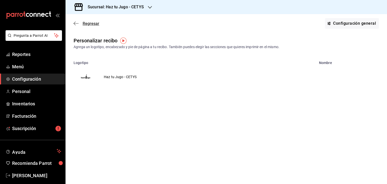
click at [78, 23] on icon "button" at bounding box center [76, 23] width 5 height 5
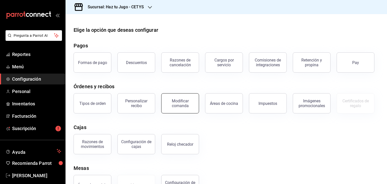
click at [187, 104] on div "Modificar comanda" at bounding box center [179, 103] width 31 height 10
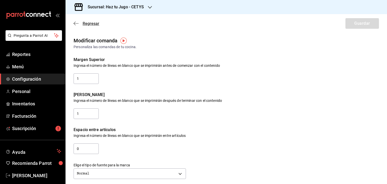
click at [76, 23] on icon "button" at bounding box center [76, 23] width 5 height 5
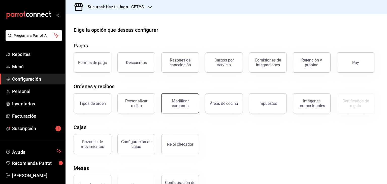
click at [175, 102] on div "Modificar comanda" at bounding box center [179, 103] width 31 height 10
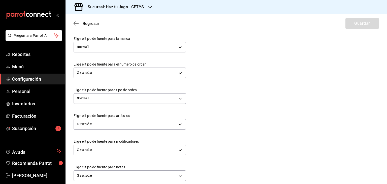
scroll to position [127, 0]
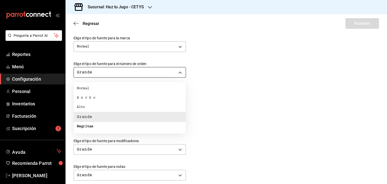
click at [183, 71] on body "Pregunta a Parrot AI Reportes Menú Configuración Personal Inventarios Facturaci…" at bounding box center [193, 92] width 387 height 184
click at [112, 90] on li "Normal" at bounding box center [130, 88] width 112 height 9
type input "NORMAL"
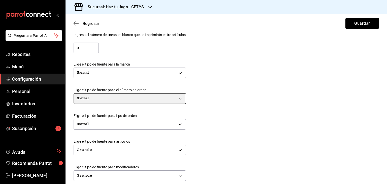
scroll to position [106, 0]
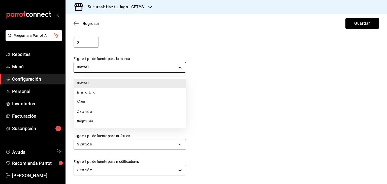
click at [178, 67] on body "Pregunta a Parrot AI Reportes Menú Configuración Personal Inventarios Facturaci…" at bounding box center [193, 92] width 387 height 184
click at [178, 67] on div at bounding box center [193, 92] width 387 height 184
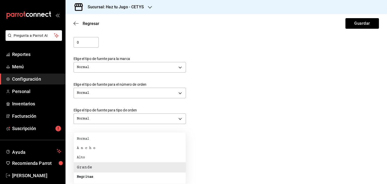
click at [180, 144] on body "Pregunta a Parrot AI Reportes Menú Configuración Personal Inventarios Facturaci…" at bounding box center [193, 92] width 387 height 184
click at [118, 139] on li "Normal" at bounding box center [130, 138] width 112 height 9
type input "NORMAL"
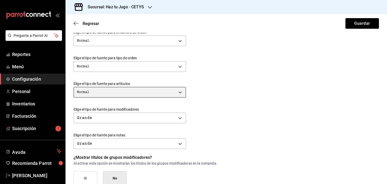
scroll to position [183, 0]
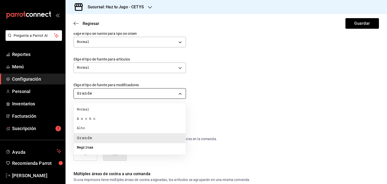
click at [180, 93] on body "Pregunta a Parrot AI Reportes Menú Configuración Personal Inventarios Facturaci…" at bounding box center [193, 92] width 387 height 184
click at [146, 106] on li "Normal" at bounding box center [130, 109] width 112 height 9
type input "NORMAL"
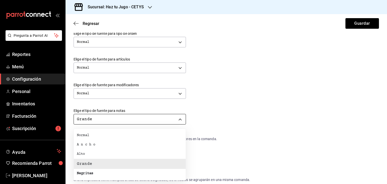
click at [178, 117] on body "Pregunta a Parrot AI Reportes Menú Configuración Personal Inventarios Facturaci…" at bounding box center [193, 92] width 387 height 184
click at [147, 130] on ul "Normal A n c h o Alto Grande Negritas" at bounding box center [130, 154] width 112 height 51
click at [96, 136] on li "Normal" at bounding box center [130, 135] width 112 height 9
type input "NORMAL"
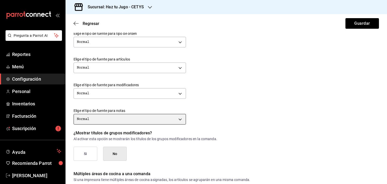
scroll to position [219, 0]
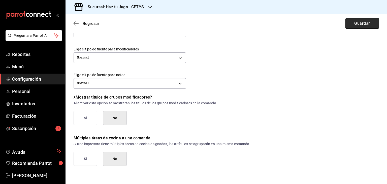
click at [362, 23] on button "Guardar" at bounding box center [361, 23] width 33 height 11
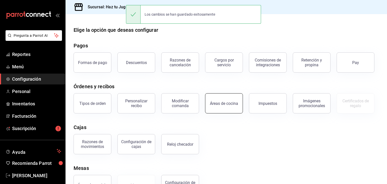
click at [232, 102] on div "Áreas de cocina" at bounding box center [224, 103] width 28 height 5
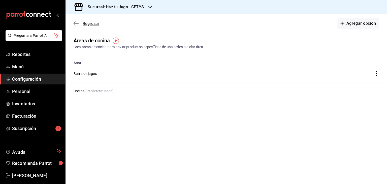
click at [75, 22] on icon "button" at bounding box center [76, 23] width 5 height 5
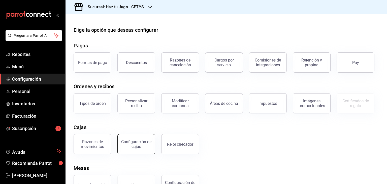
click at [135, 146] on div "Configuración de cajas" at bounding box center [136, 144] width 31 height 10
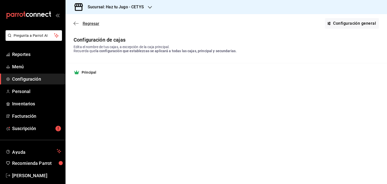
click at [75, 24] on icon "button" at bounding box center [76, 23] width 5 height 5
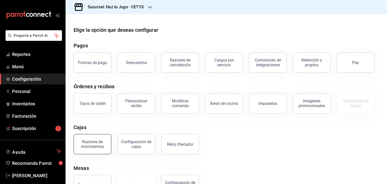
click at [95, 144] on div "Razones de movimientos" at bounding box center [92, 144] width 31 height 10
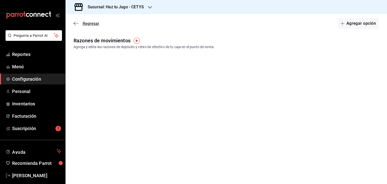
click at [76, 21] on icon "button" at bounding box center [76, 23] width 5 height 5
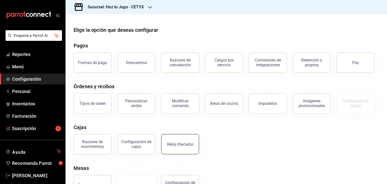
click at [187, 142] on div "Reloj checador" at bounding box center [180, 144] width 26 height 5
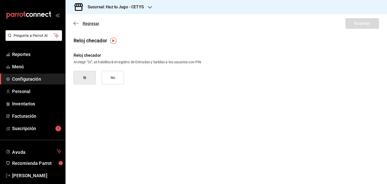
click at [78, 23] on icon "button" at bounding box center [76, 23] width 5 height 5
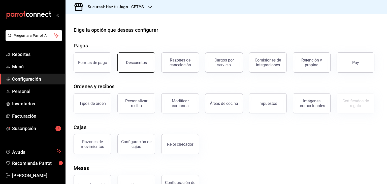
click at [142, 59] on button "Descuentos" at bounding box center [136, 62] width 38 height 20
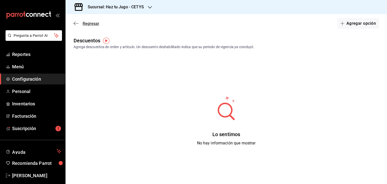
click at [75, 22] on icon "button" at bounding box center [76, 23] width 5 height 5
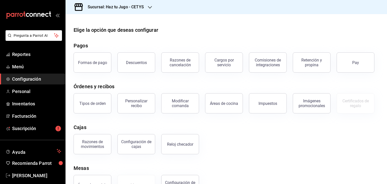
click at [148, 7] on icon "button" at bounding box center [150, 7] width 4 height 4
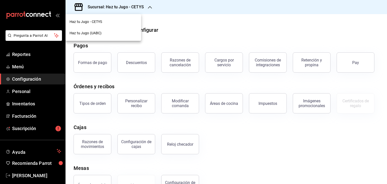
click at [108, 33] on div "Haz tu Jugo (UABC)" at bounding box center [103, 32] width 67 height 5
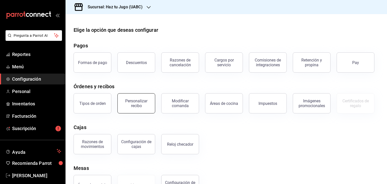
click at [138, 112] on button "Personalizar recibo" at bounding box center [136, 103] width 38 height 20
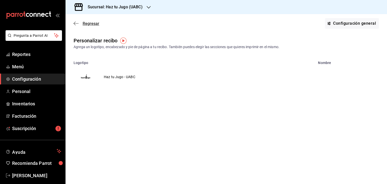
click at [76, 24] on icon "button" at bounding box center [76, 23] width 5 height 5
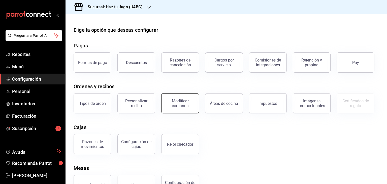
click at [180, 109] on button "Modificar comanda" at bounding box center [180, 103] width 38 height 20
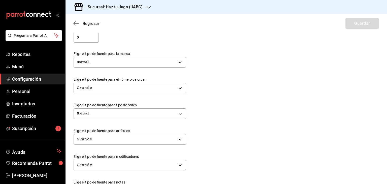
scroll to position [122, 0]
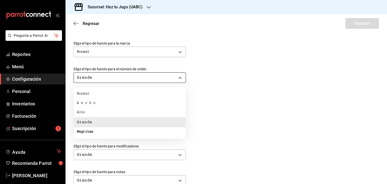
click at [177, 76] on body "Pregunta a Parrot AI Reportes Menú Configuración Personal Inventarios Facturaci…" at bounding box center [193, 92] width 387 height 184
click at [101, 93] on li "Normal" at bounding box center [130, 93] width 112 height 9
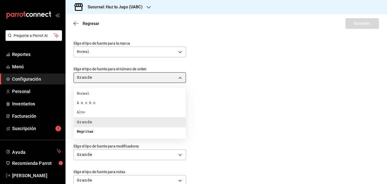
type input "NORMAL"
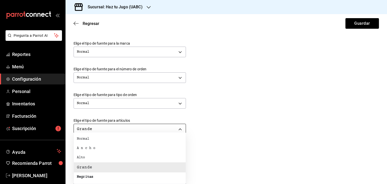
click at [182, 127] on body "Pregunta a Parrot AI Reportes Menú Configuración Personal Inventarios Facturaci…" at bounding box center [193, 92] width 387 height 184
click at [151, 142] on li "Normal" at bounding box center [130, 138] width 112 height 9
type input "NORMAL"
click at [182, 154] on body "Pregunta a Parrot AI Reportes Menú Configuración Personal Inventarios Facturaci…" at bounding box center [193, 92] width 387 height 184
click at [146, 142] on li "Normal" at bounding box center [130, 138] width 112 height 9
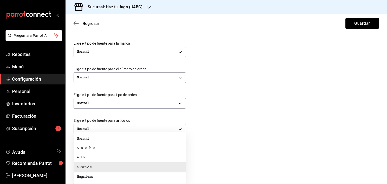
type input "NORMAL"
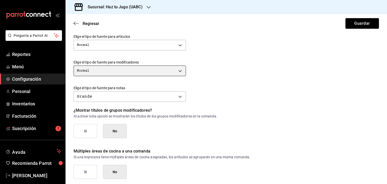
scroll to position [216, 0]
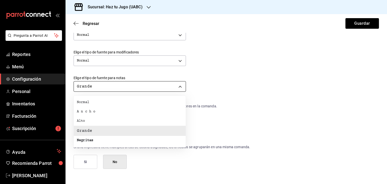
click at [181, 86] on body "Pregunta a Parrot AI Reportes Menú Configuración Personal Inventarios Facturaci…" at bounding box center [193, 92] width 387 height 184
click at [162, 100] on li "Normal" at bounding box center [130, 102] width 112 height 9
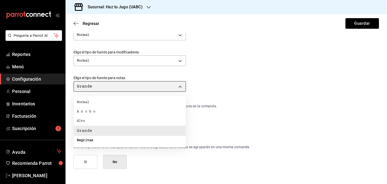
type input "NORMAL"
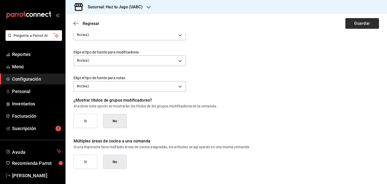
click at [364, 26] on button "Guardar" at bounding box center [361, 23] width 33 height 11
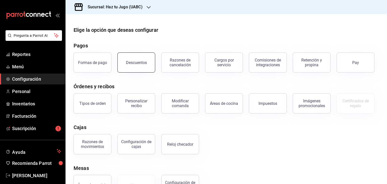
click at [151, 68] on button "Descuentos" at bounding box center [136, 62] width 38 height 20
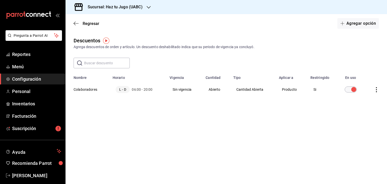
click at [117, 7] on h3 "Sucursal: Haz tu Jugo (UABC)" at bounding box center [113, 7] width 59 height 6
click at [120, 22] on div "Haz tu Jugo - CETYS" at bounding box center [103, 21] width 67 height 5
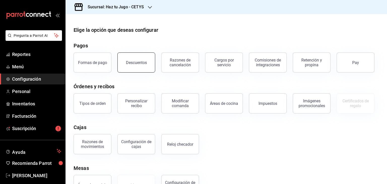
click at [141, 56] on button "Descuentos" at bounding box center [136, 62] width 38 height 20
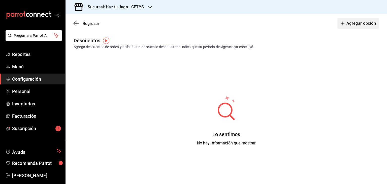
click at [353, 24] on button "Agregar opción" at bounding box center [358, 23] width 42 height 11
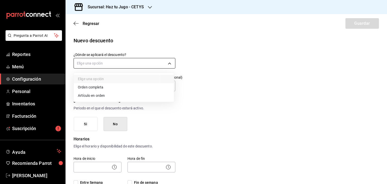
click at [123, 65] on body "Pregunta a Parrot AI Reportes Menú Configuración Personal Inventarios Facturaci…" at bounding box center [193, 92] width 387 height 184
click at [91, 93] on li "Artículo en orden" at bounding box center [124, 95] width 100 height 8
type input "ORDER_ITEM"
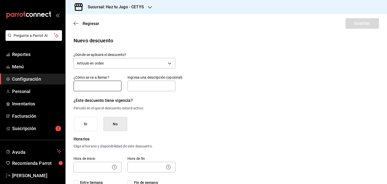
click at [92, 84] on input "text" at bounding box center [98, 86] width 48 height 11
click at [92, 84] on input "C" at bounding box center [98, 86] width 48 height 11
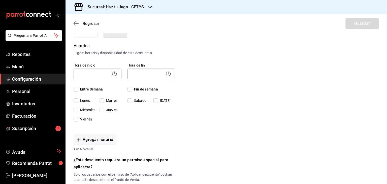
scroll to position [97, 0]
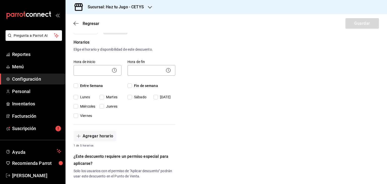
type input "Colaboradores"
click at [112, 69] on icon at bounding box center [114, 70] width 6 height 6
click at [115, 70] on icon at bounding box center [114, 70] width 6 height 6
click at [110, 69] on body "Pregunta a Parrot AI Reportes Menú Configuración Personal Inventarios Facturaci…" at bounding box center [193, 92] width 387 height 184
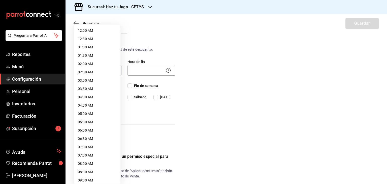
click at [93, 130] on li "06:00 AM" at bounding box center [97, 130] width 47 height 8
type input "06:00"
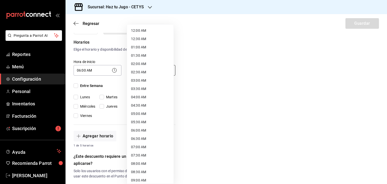
click at [149, 71] on body "Pregunta a Parrot AI Reportes Menú Configuración Personal Inventarios Facturaci…" at bounding box center [193, 92] width 387 height 184
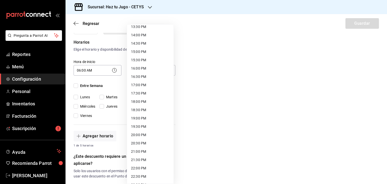
scroll to position [229, 0]
click at [146, 98] on li "18:00 PM" at bounding box center [150, 101] width 47 height 8
type input "18:00"
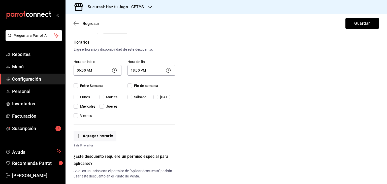
click at [77, 84] on input "Entre Semana" at bounding box center [76, 85] width 5 height 5
checkbox input "true"
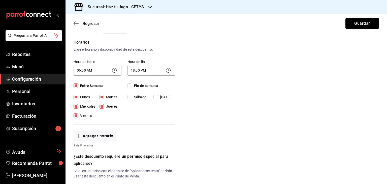
checkbox input "true"
click at [130, 87] on input "Fin de semana" at bounding box center [129, 85] width 5 height 5
checkbox input "true"
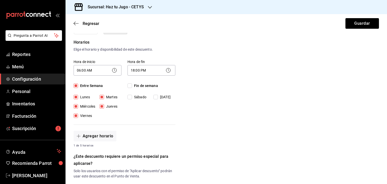
checkbox input "true"
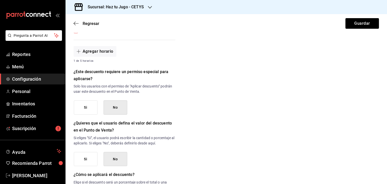
scroll to position [182, 0]
click at [85, 109] on button "Si" at bounding box center [86, 107] width 24 height 14
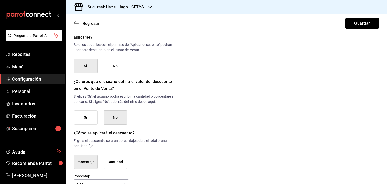
scroll to position [229, 0]
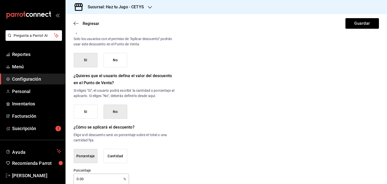
click at [90, 112] on button "Si" at bounding box center [86, 112] width 24 height 14
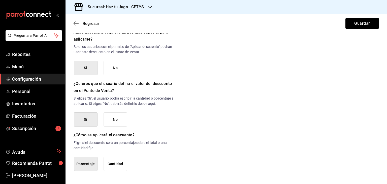
scroll to position [221, 0]
click at [112, 166] on button "Cantidad" at bounding box center [116, 164] width 24 height 14
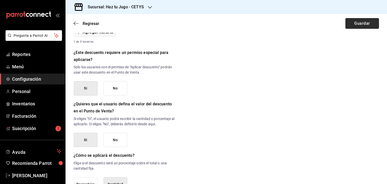
click at [364, 21] on button "Guardar" at bounding box center [361, 23] width 33 height 11
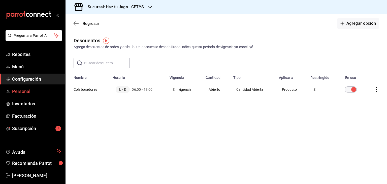
click at [31, 90] on span "Personal" at bounding box center [36, 91] width 49 height 7
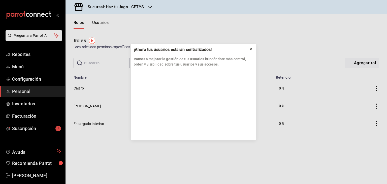
click at [251, 49] on icon at bounding box center [251, 49] width 2 height 2
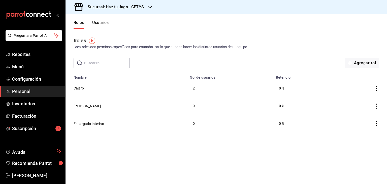
click at [105, 24] on button "Usuarios" at bounding box center [100, 24] width 17 height 9
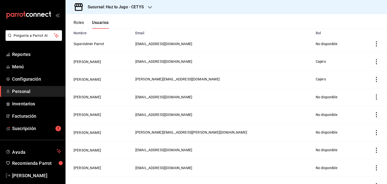
scroll to position [55, 0]
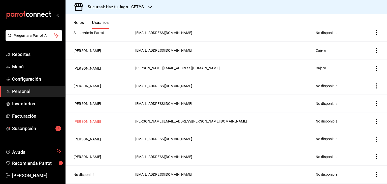
click at [79, 123] on button "Karime Ruiz" at bounding box center [87, 121] width 27 height 5
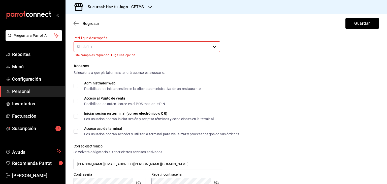
scroll to position [79, 0]
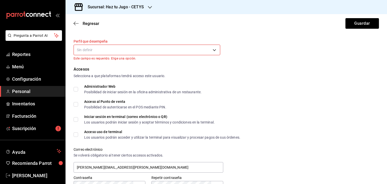
click at [211, 50] on body "Pregunta a Parrot AI Reportes Menú Configuración Personal Inventarios Facturaci…" at bounding box center [193, 92] width 387 height 184
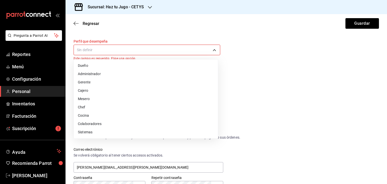
click at [91, 91] on li "Cajero" at bounding box center [146, 90] width 144 height 8
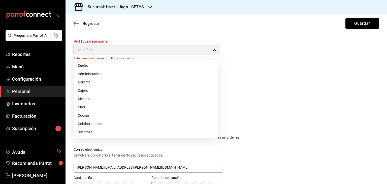
type input "CASHIER"
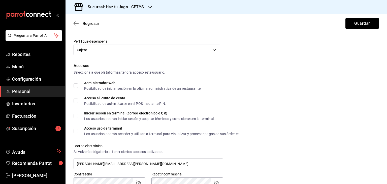
click at [77, 117] on input "Iniciar sesión en terminal (correo electrónico o QR) Los usuarios podrán inicia…" at bounding box center [76, 116] width 5 height 5
checkbox input "true"
click at [76, 101] on input "Acceso al Punto de venta Posibilidad de autenticarse en el POS mediante PIN." at bounding box center [76, 100] width 5 height 5
checkbox input "true"
click at [77, 131] on input "Acceso uso de terminal Los usuarios podrán acceder y utilizar la terminal para …" at bounding box center [76, 131] width 5 height 5
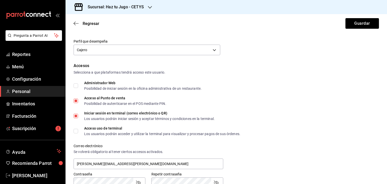
checkbox input "true"
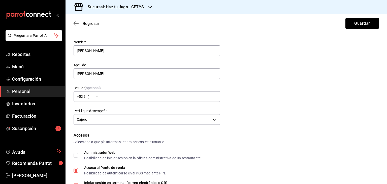
scroll to position [0, 0]
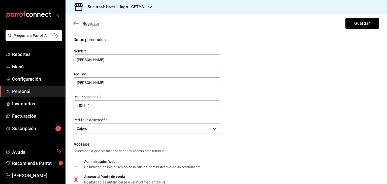
click at [76, 23] on icon "button" at bounding box center [76, 23] width 5 height 5
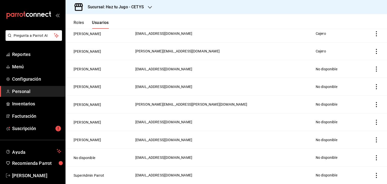
scroll to position [72, 0]
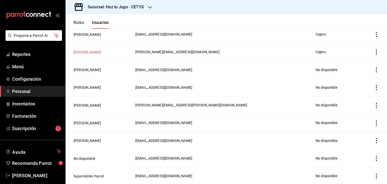
click at [91, 53] on button "Yuditza aguayo" at bounding box center [87, 52] width 27 height 5
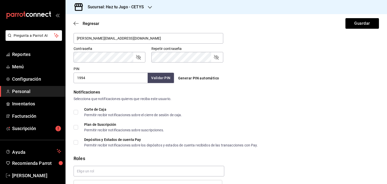
scroll to position [235, 0]
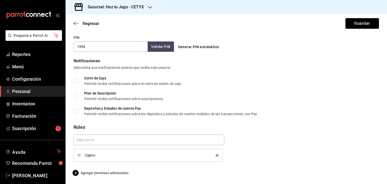
click at [116, 173] on span "Agregar permisos adicionales" at bounding box center [101, 173] width 55 height 6
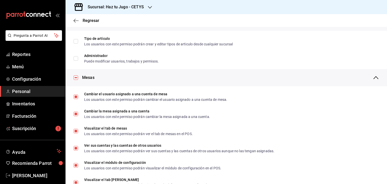
scroll to position [0, 0]
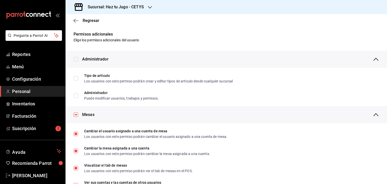
click at [74, 17] on div "Regresar" at bounding box center [225, 20] width 321 height 13
click at [83, 21] on span "Regresar" at bounding box center [91, 20] width 17 height 5
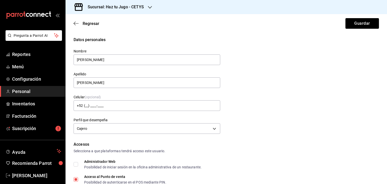
click at [135, 4] on h3 "Sucursal: Haz tu Jugo - CETYS" at bounding box center [114, 7] width 60 height 6
click at [96, 35] on span "Haz tu Jugo (UABC)" at bounding box center [86, 32] width 32 height 5
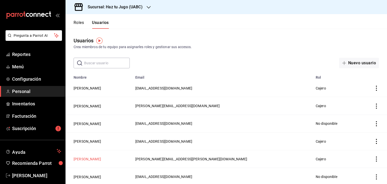
click at [87, 160] on button "Karime Ruiz" at bounding box center [87, 158] width 27 height 5
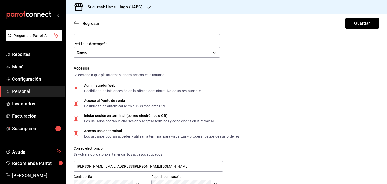
scroll to position [71, 0]
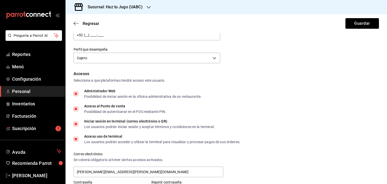
click at [76, 94] on input "Administrador Web Posibilidad de iniciar sesión en la oficina administrativa de…" at bounding box center [76, 93] width 5 height 5
checkbox input "false"
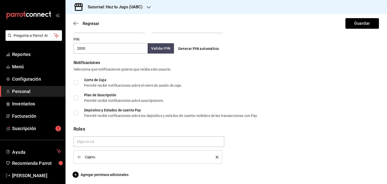
scroll to position [235, 0]
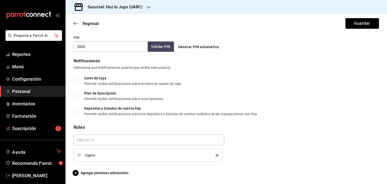
click at [96, 173] on span "Agregar permisos adicionales" at bounding box center [101, 173] width 55 height 6
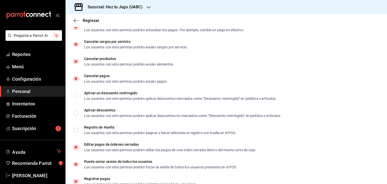
scroll to position [599, 0]
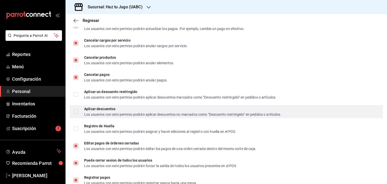
click at [76, 110] on input "Aplicar descuentos Los usuarios con este permiso podrán aplicar descuentos no m…" at bounding box center [76, 111] width 5 height 5
checkbox input "true"
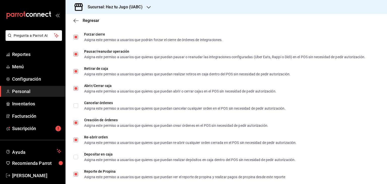
scroll to position [0, 0]
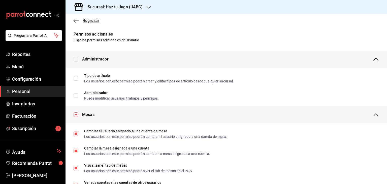
click at [74, 20] on icon "button" at bounding box center [76, 20] width 5 height 5
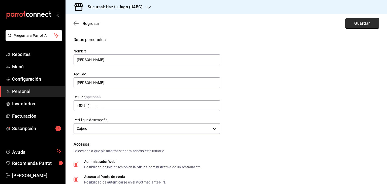
click at [358, 24] on button "Guardar" at bounding box center [361, 23] width 33 height 11
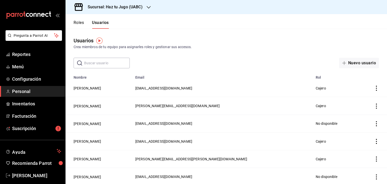
click at [137, 2] on div "Sucursal: Haz tu Jugo (UABC)" at bounding box center [111, 7] width 83 height 14
click at [20, 66] on div at bounding box center [193, 92] width 387 height 184
click at [20, 66] on span "Menú" at bounding box center [36, 66] width 49 height 7
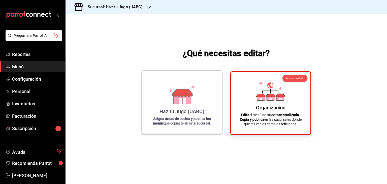
click at [207, 106] on div "Haz tu Jugo (UABC) Asigna áreas de cocina y publica los menús que copiaste en e…" at bounding box center [182, 102] width 68 height 55
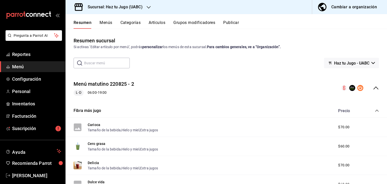
scroll to position [208, 0]
